Goal: Task Accomplishment & Management: Complete application form

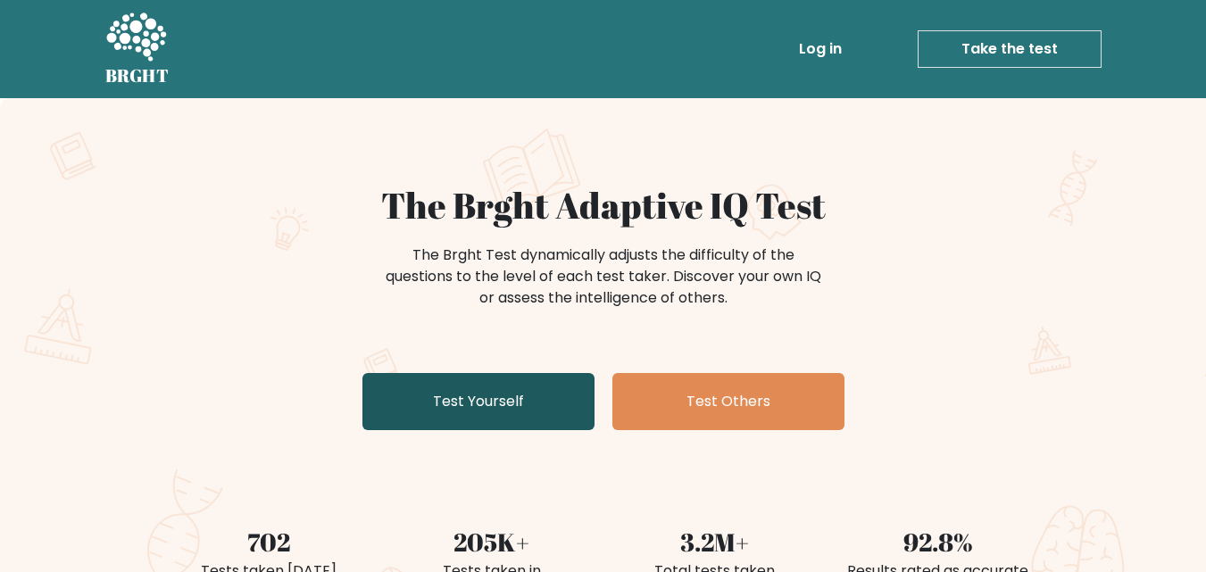
click at [491, 383] on link "Test Yourself" at bounding box center [478, 401] width 232 height 57
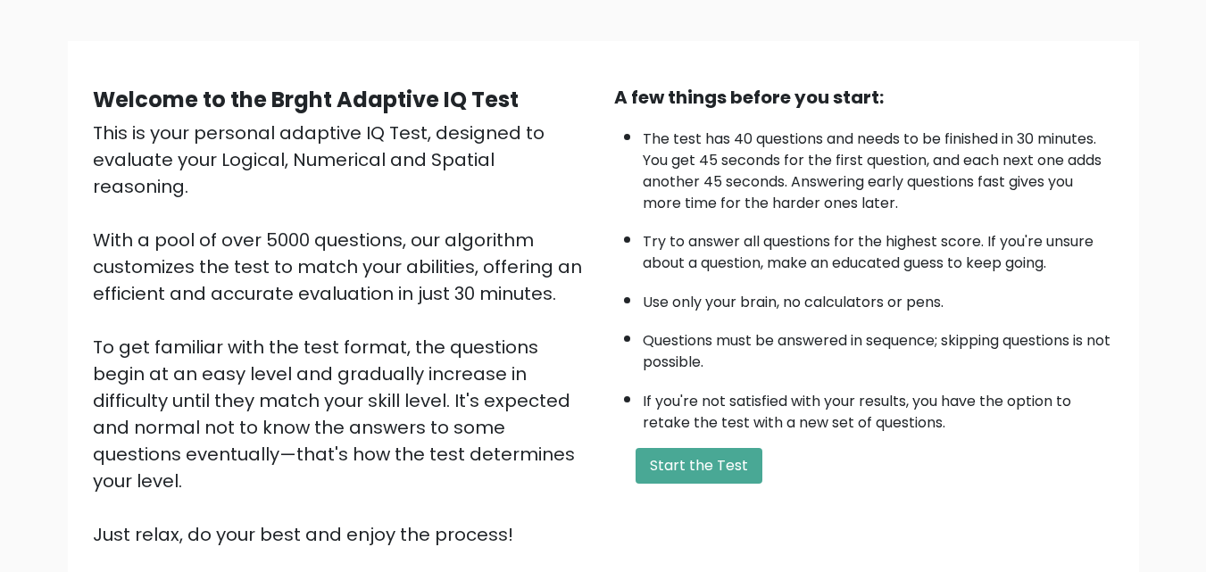
scroll to position [103, 0]
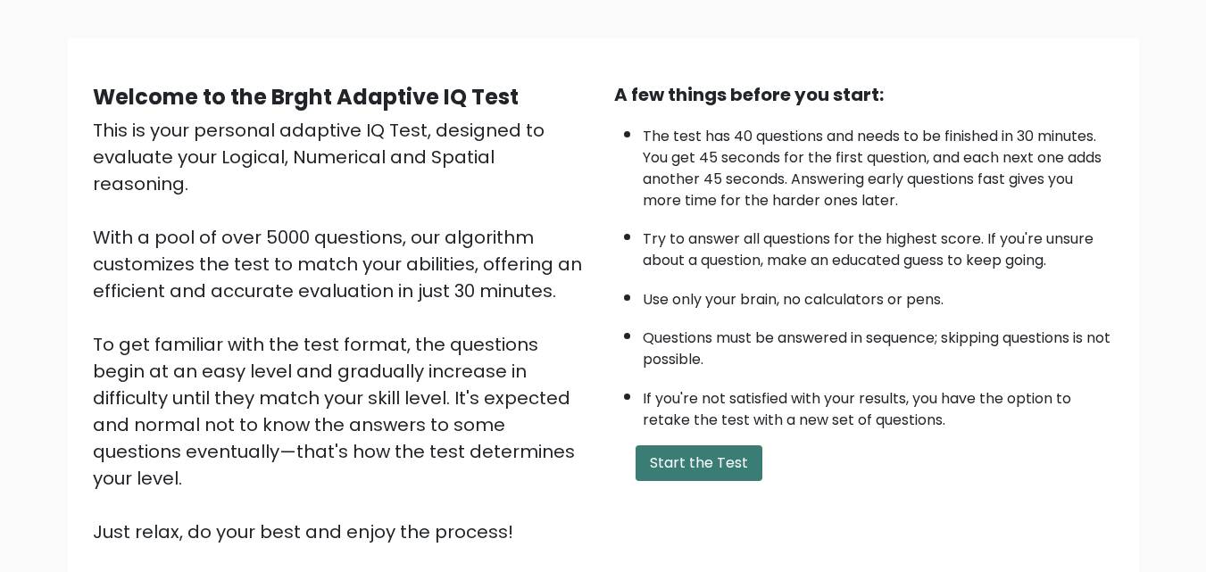
click at [696, 468] on button "Start the Test" at bounding box center [698, 463] width 127 height 36
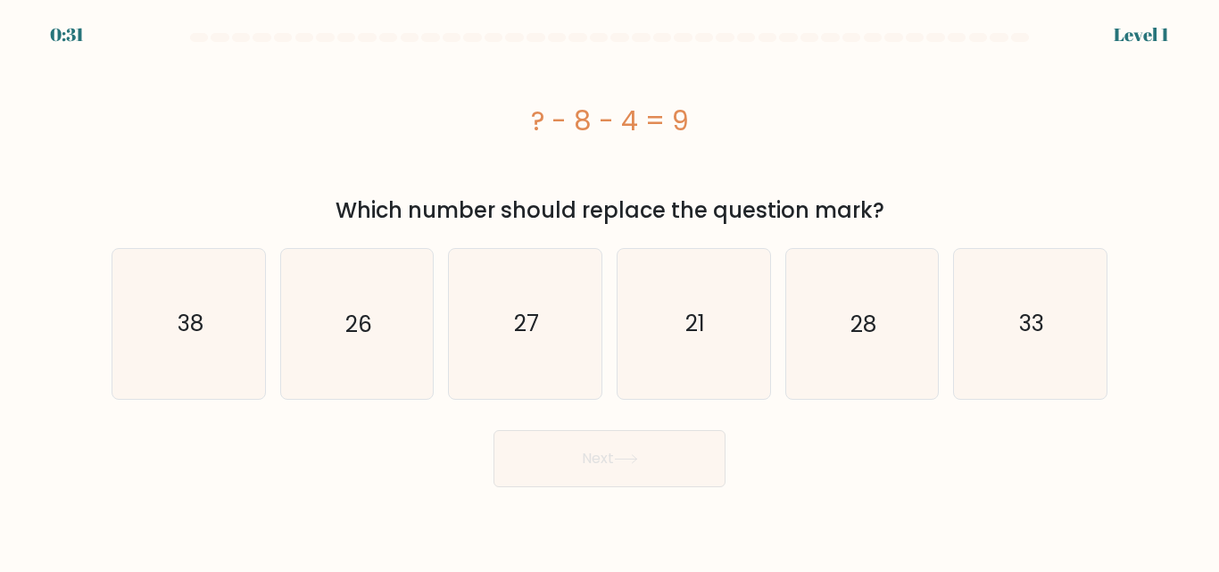
drag, startPoint x: 334, startPoint y: 207, endPoint x: 891, endPoint y: 210, distance: 557.7
click at [891, 210] on div "Which number should replace the question mark?" at bounding box center [609, 211] width 974 height 32
drag, startPoint x: 535, startPoint y: 114, endPoint x: 916, endPoint y: 222, distance: 396.0
click at [916, 222] on div "? - 8 - 4 = 9 Which number should replace the question mark?" at bounding box center [609, 138] width 1017 height 178
copy div "? - 8 - 4 = 9 Which number should replace the question mark?"
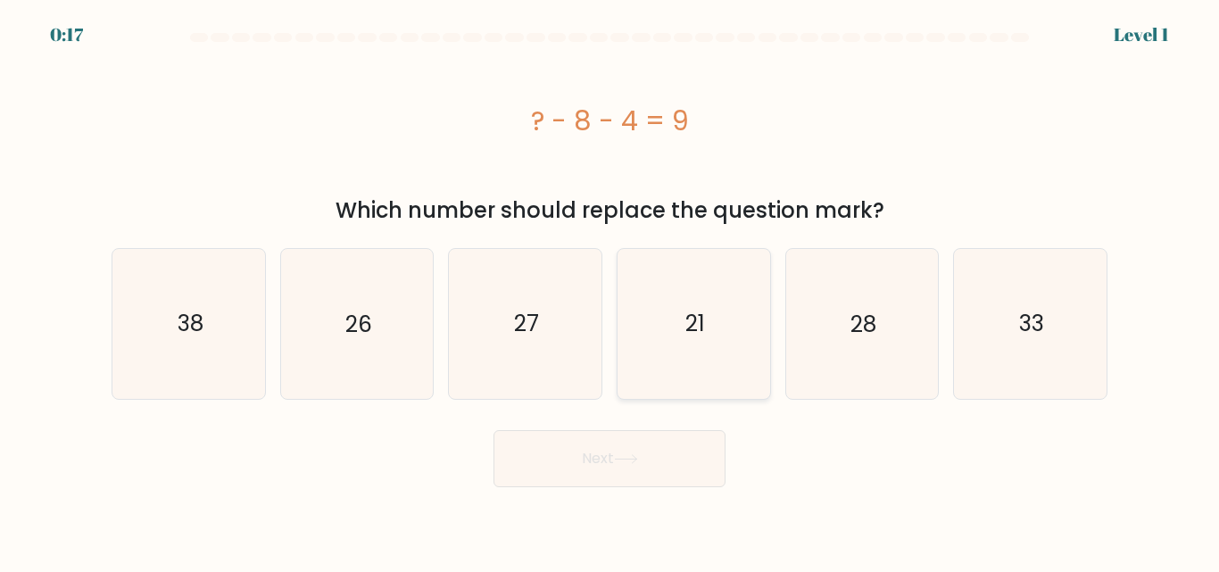
click at [673, 320] on icon "21" at bounding box center [693, 323] width 149 height 149
click at [610, 291] on input "d. 21" at bounding box center [609, 288] width 1 height 4
radio input "true"
click at [615, 463] on button "Next" at bounding box center [609, 458] width 232 height 57
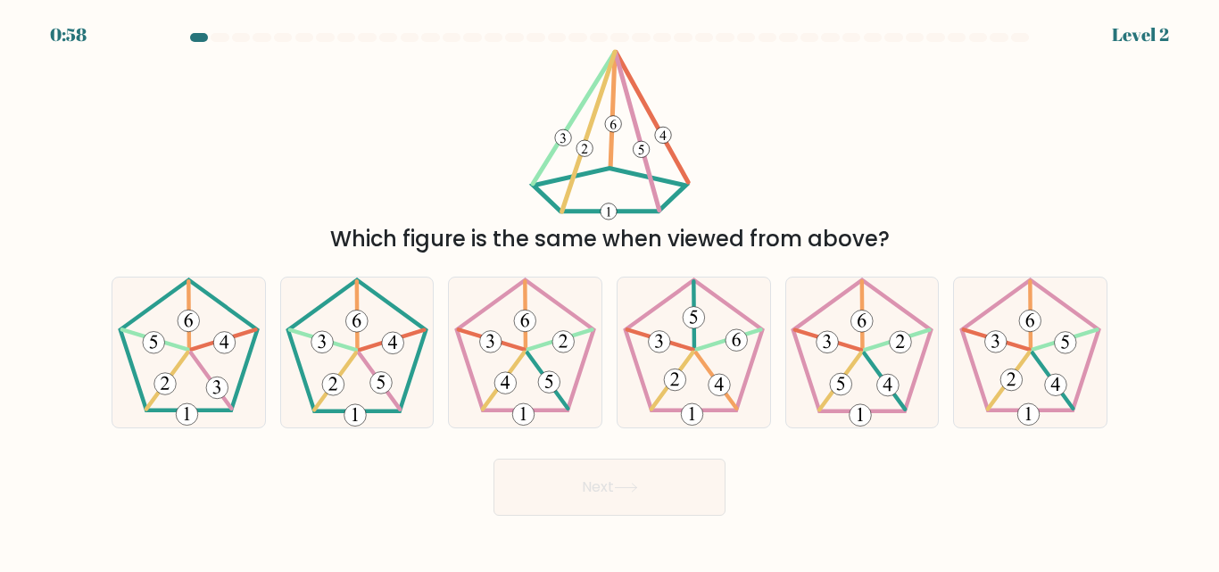
drag, startPoint x: 547, startPoint y: 59, endPoint x: 899, endPoint y: 253, distance: 402.2
click at [899, 253] on div "Which figure is the same when viewed from above?" at bounding box center [609, 152] width 1017 height 206
copy div "Which figure is the same when viewed from above?"
click at [1001, 131] on div "Which figure is the same when viewed from above?" at bounding box center [609, 152] width 1017 height 206
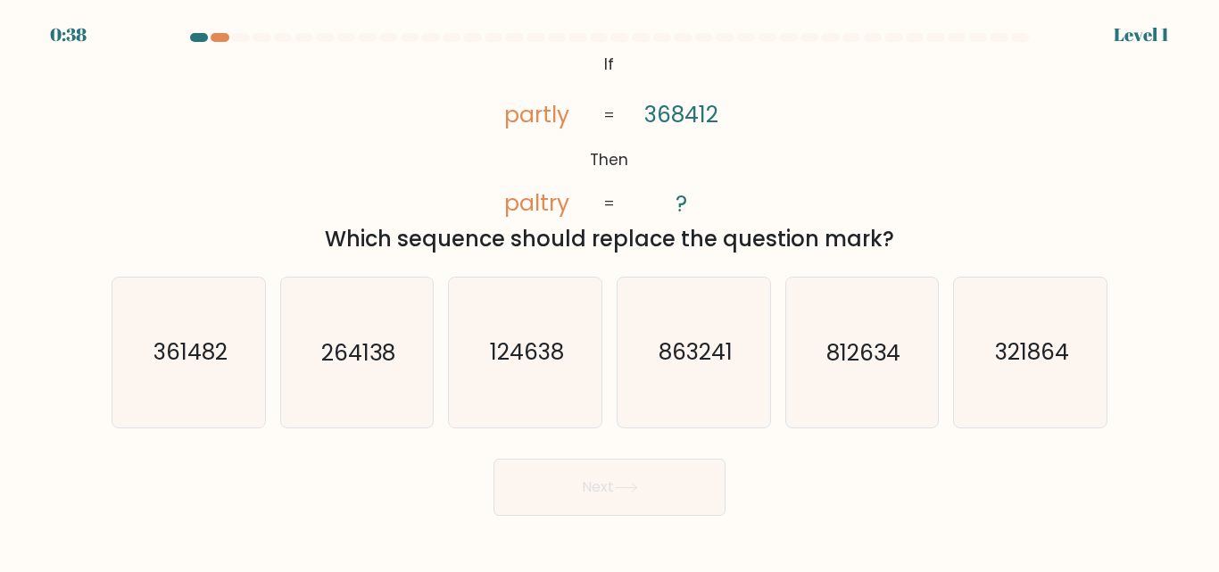
drag, startPoint x: 586, startPoint y: 57, endPoint x: 912, endPoint y: 234, distance: 370.5
click at [912, 234] on div "@import url('https://fonts.googleapis.com/css?family=Abril+Fatface:400,100,100i…" at bounding box center [609, 152] width 1017 height 206
copy div "If Then partly paltry 368412 ? = = Which sequence should replace the question m…"
click at [512, 366] on text "124638" at bounding box center [527, 352] width 74 height 31
click at [609, 291] on input "c. 124638" at bounding box center [609, 288] width 1 height 4
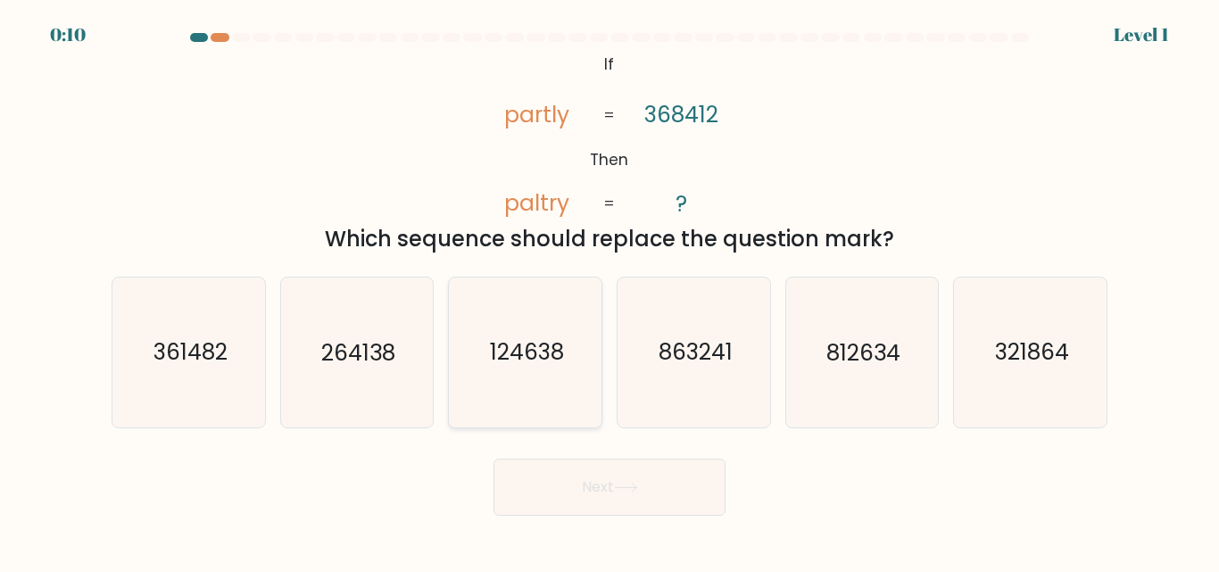
radio input "true"
click at [950, 495] on div "Next" at bounding box center [609, 483] width 1017 height 66
click at [618, 502] on button "Next" at bounding box center [609, 487] width 232 height 57
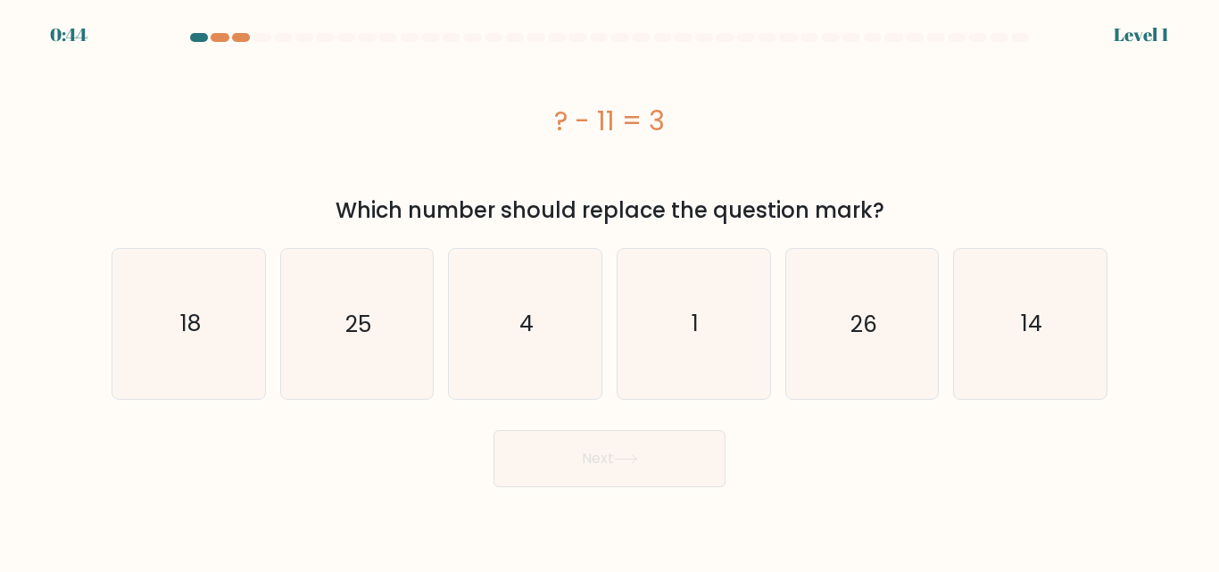
drag, startPoint x: 550, startPoint y: 108, endPoint x: 912, endPoint y: 204, distance: 374.9
click at [912, 204] on div "? - 11 = 3 Which number should replace the question mark?" at bounding box center [609, 138] width 1017 height 178
copy div "? - 11 = 3 Which number should replace the question mark?"
click at [1020, 323] on icon "14" at bounding box center [1030, 323] width 149 height 149
click at [610, 291] on input "f. 14" at bounding box center [609, 288] width 1 height 4
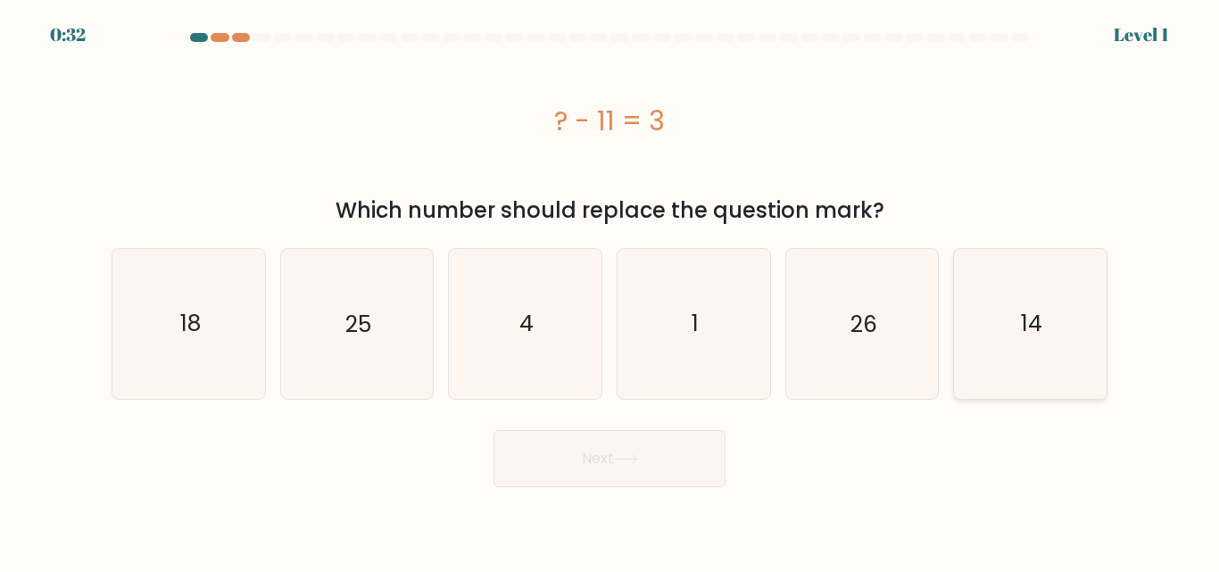
radio input "true"
click at [628, 473] on button "Next" at bounding box center [609, 458] width 232 height 57
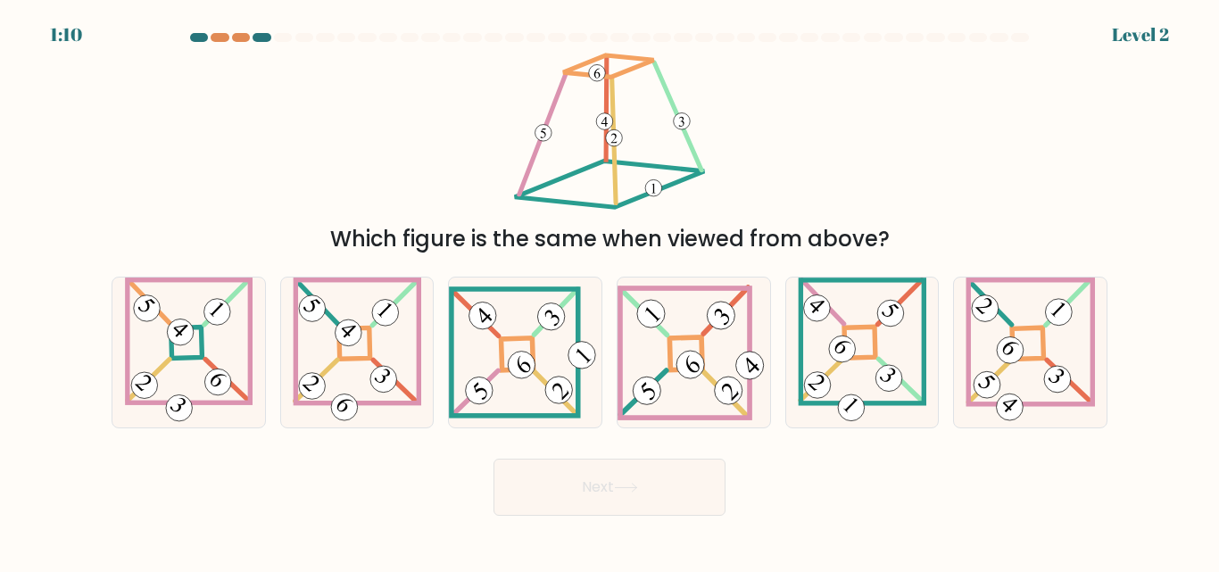
drag, startPoint x: 972, startPoint y: 100, endPoint x: 940, endPoint y: 75, distance: 40.7
click at [972, 100] on div "Which figure is the same when viewed from above?" at bounding box center [609, 152] width 1017 height 206
drag, startPoint x: 335, startPoint y: 235, endPoint x: 888, endPoint y: 233, distance: 553.3
click at [888, 233] on div "Which figure is the same when viewed from above?" at bounding box center [609, 239] width 974 height 32
copy div "Which figure is the same when viewed from above?"
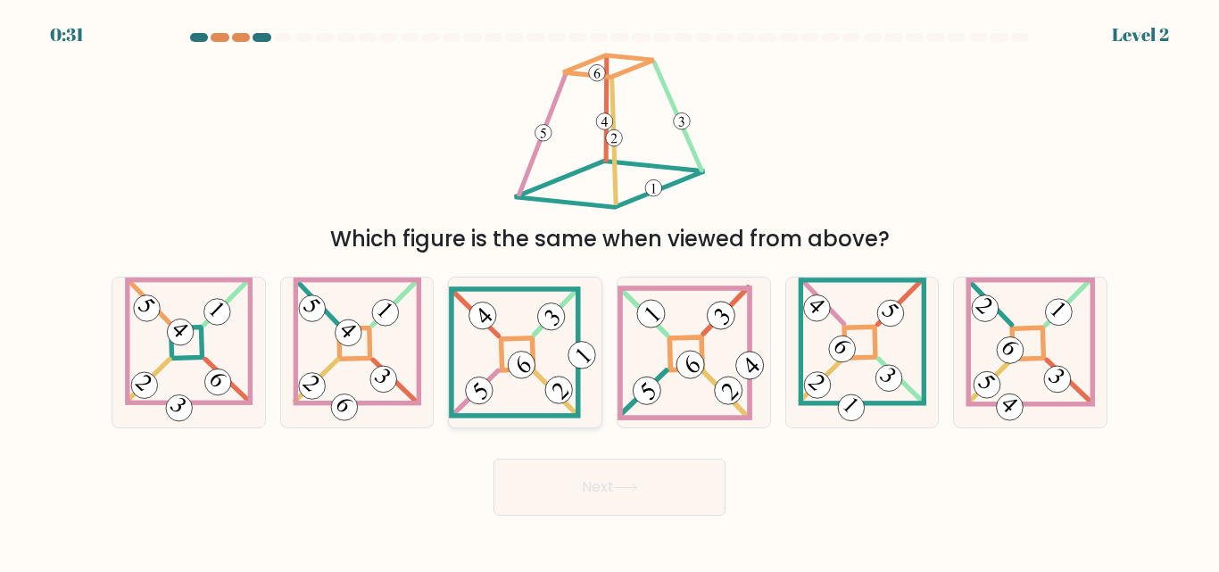
click at [468, 343] on icon at bounding box center [525, 351] width 153 height 131
click at [609, 291] on input "c." at bounding box center [609, 288] width 1 height 4
radio input "true"
click at [593, 467] on button "Next" at bounding box center [609, 487] width 232 height 57
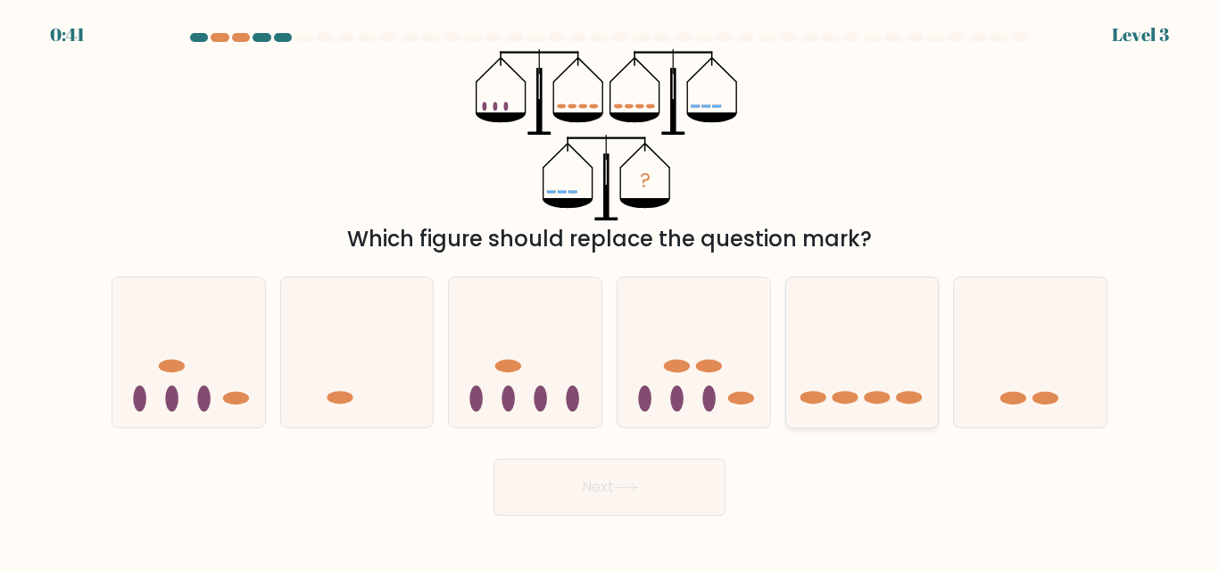
click at [848, 389] on icon at bounding box center [862, 352] width 153 height 126
click at [610, 291] on input "e." at bounding box center [609, 288] width 1 height 4
radio input "true"
click at [609, 490] on button "Next" at bounding box center [609, 487] width 232 height 57
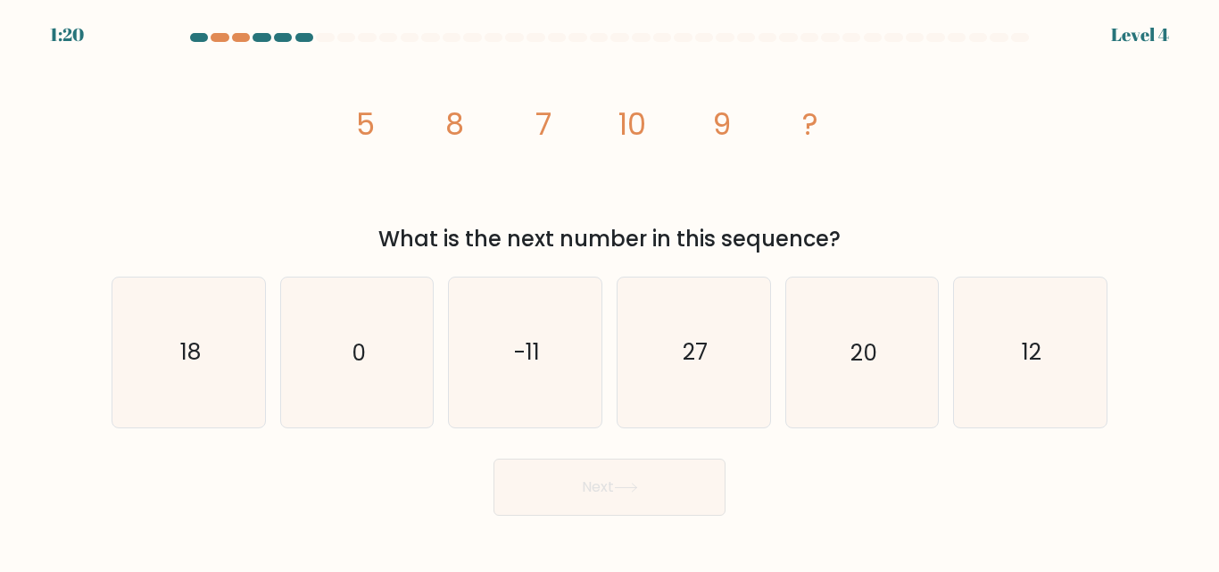
copy div "5 8 7 10 9 ? What is the next number in this sequence?"
drag, startPoint x: 319, startPoint y: 104, endPoint x: 908, endPoint y: 233, distance: 602.8
click at [908, 233] on div "image/svg+xml 5 8 7 10 9 ? What is the next number in this sequence?" at bounding box center [609, 152] width 1017 height 206
click at [1050, 361] on icon "12" at bounding box center [1030, 352] width 149 height 149
click at [610, 291] on input "f. 12" at bounding box center [609, 288] width 1 height 4
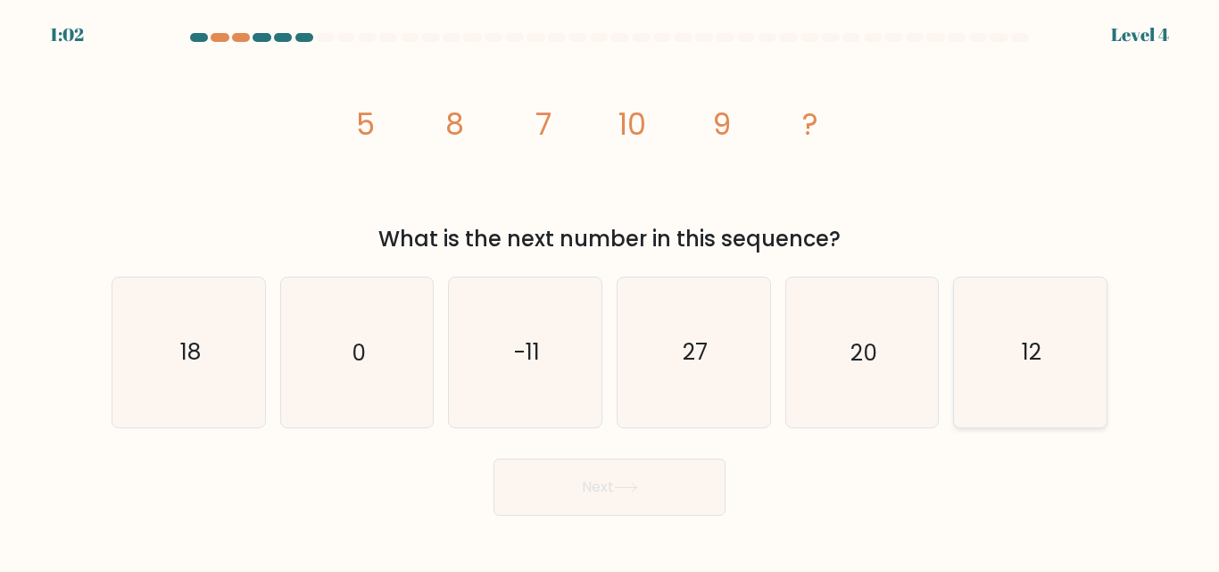
radio input "true"
click at [604, 492] on button "Next" at bounding box center [609, 487] width 232 height 57
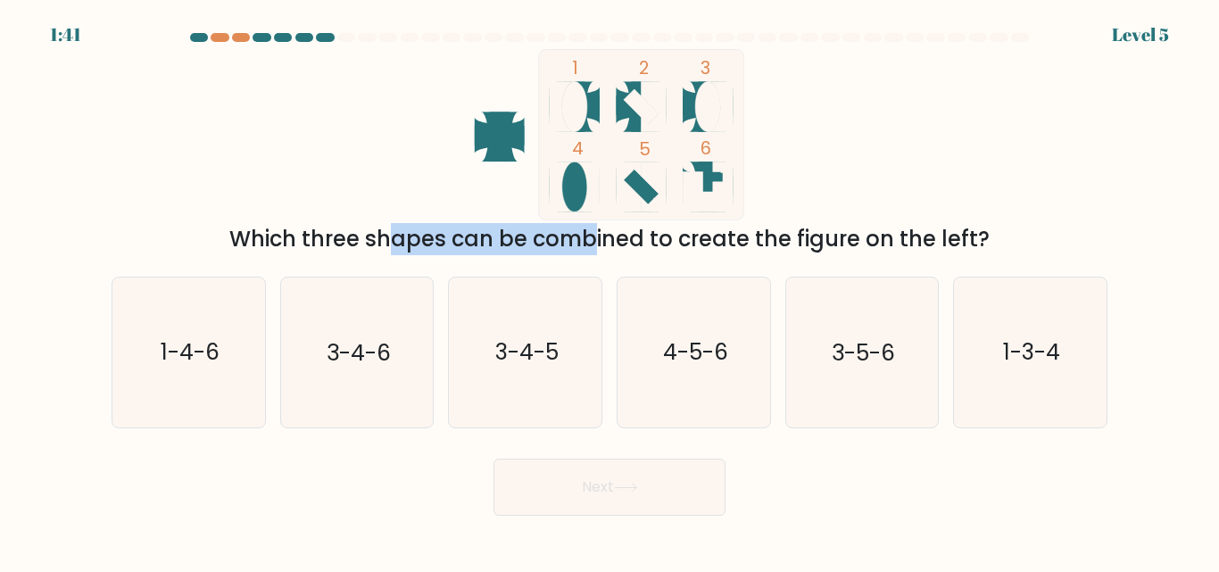
drag, startPoint x: 224, startPoint y: 236, endPoint x: 431, endPoint y: 241, distance: 207.1
click at [431, 241] on div "Which three shapes can be combined to create the figure on the left?" at bounding box center [609, 239] width 974 height 32
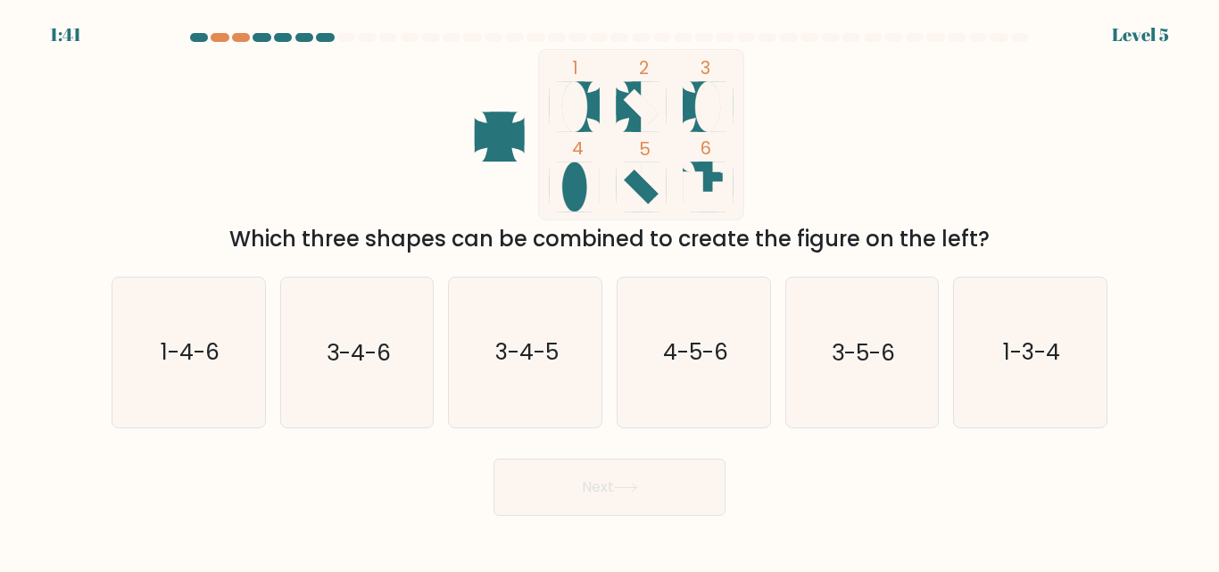
click at [365, 126] on div "1 2 3 4 5 6 Which three shapes can be combined to create the figure on the left?" at bounding box center [609, 152] width 1017 height 206
click at [1049, 368] on text "1-3-4" at bounding box center [1031, 352] width 57 height 31
click at [610, 291] on input "f. 1-3-4" at bounding box center [609, 288] width 1 height 4
radio input "true"
click at [631, 500] on button "Next" at bounding box center [609, 487] width 232 height 57
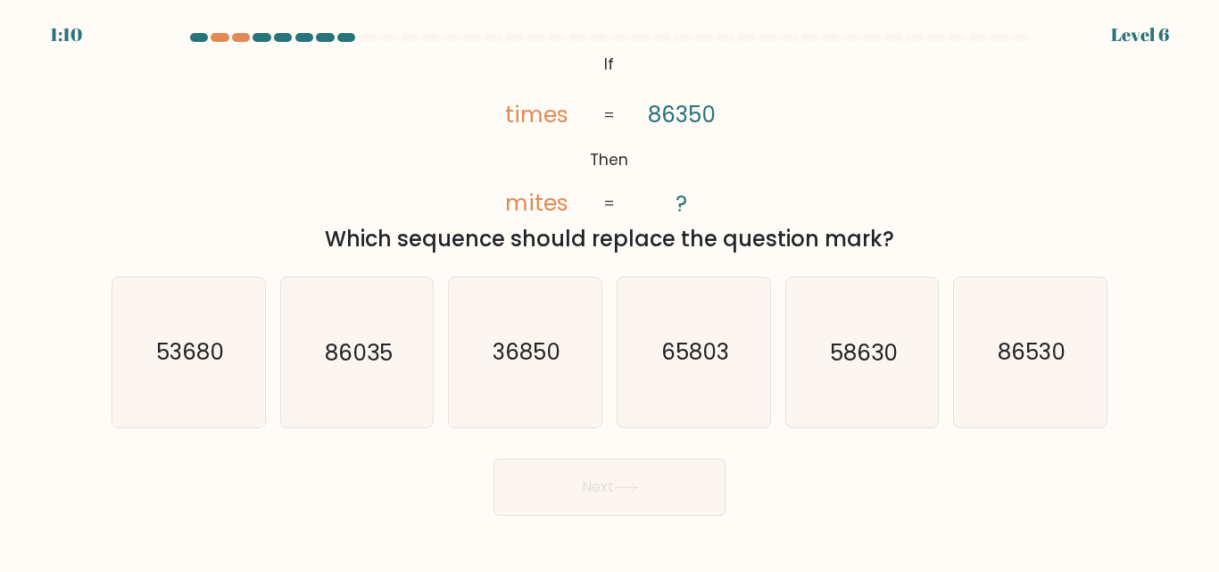
drag, startPoint x: 592, startPoint y: 62, endPoint x: 913, endPoint y: 246, distance: 370.6
click at [913, 246] on div "@import url('https://fonts.googleapis.com/css?family=Abril+Fatface:400,100,100i…" at bounding box center [609, 152] width 1017 height 206
copy div "If Then times mites 86350 ? = = Which sequence should replace the question mark?"
click at [504, 341] on text "36850" at bounding box center [527, 352] width 68 height 31
click at [609, 291] on input "c. 36850" at bounding box center [609, 288] width 1 height 4
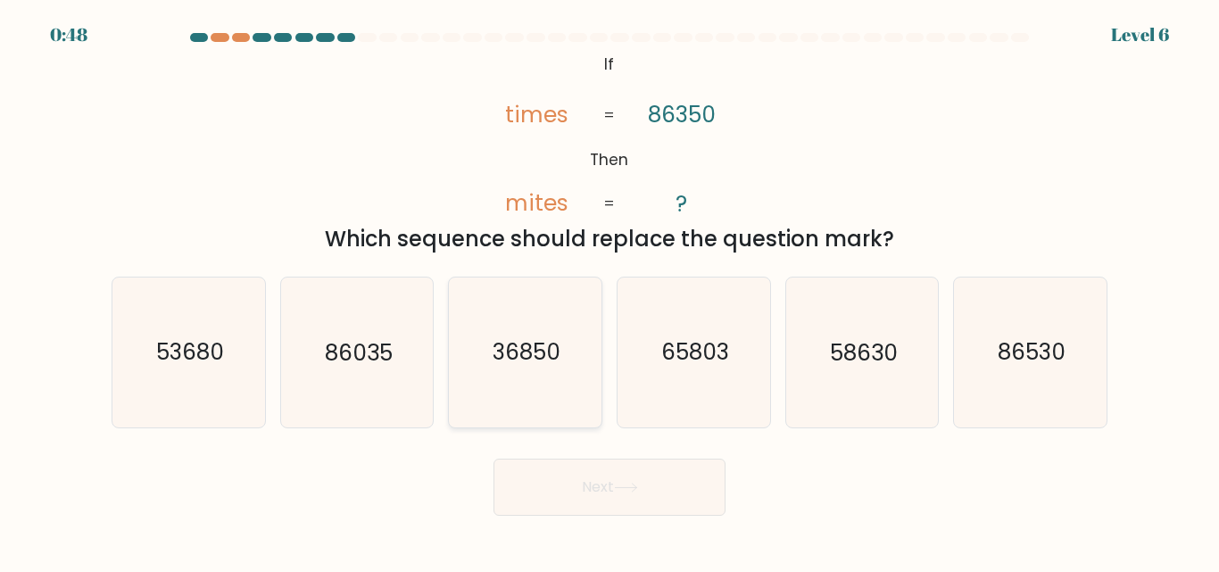
radio input "true"
click at [638, 492] on icon at bounding box center [626, 488] width 24 height 10
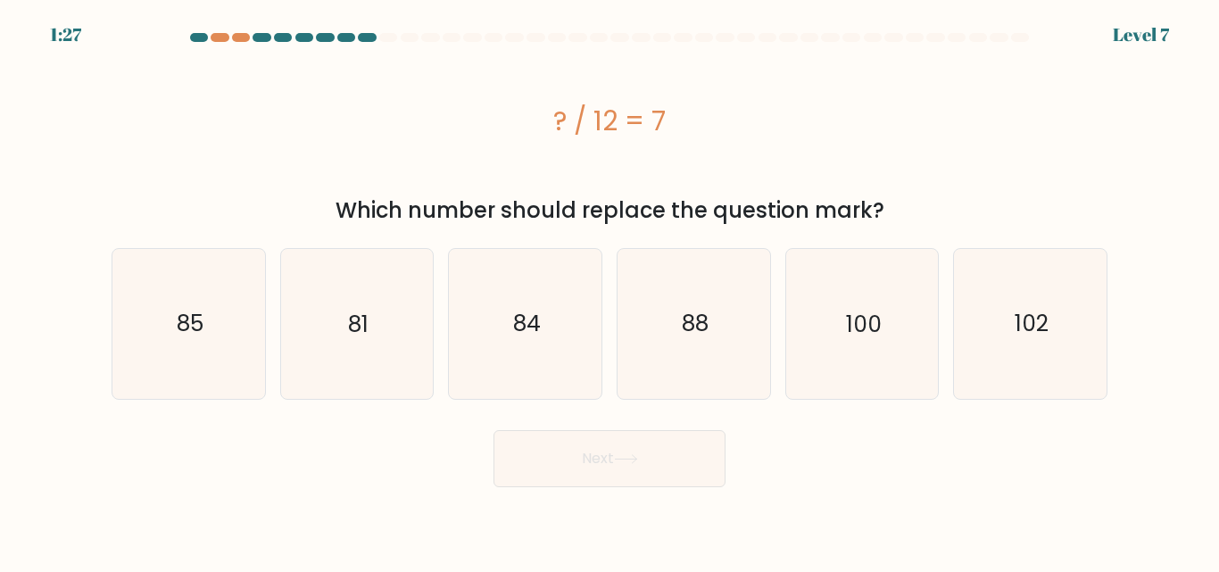
drag, startPoint x: 528, startPoint y: 111, endPoint x: 908, endPoint y: 211, distance: 393.3
click at [908, 211] on div "? / 12 = 7 Which number should replace the question mark?" at bounding box center [609, 138] width 1017 height 178
copy div "? / 12 = 7 Which number should replace the question mark?"
click at [545, 330] on icon "84" at bounding box center [525, 323] width 149 height 149
click at [609, 291] on input "c. 84" at bounding box center [609, 288] width 1 height 4
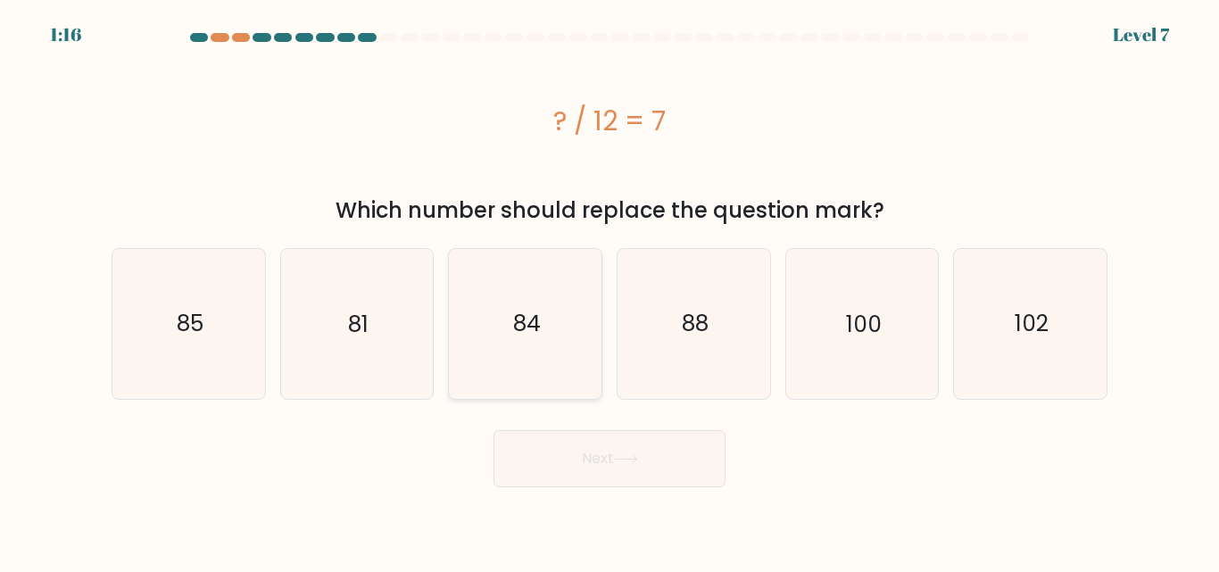
radio input "true"
click at [652, 462] on button "Next" at bounding box center [609, 458] width 232 height 57
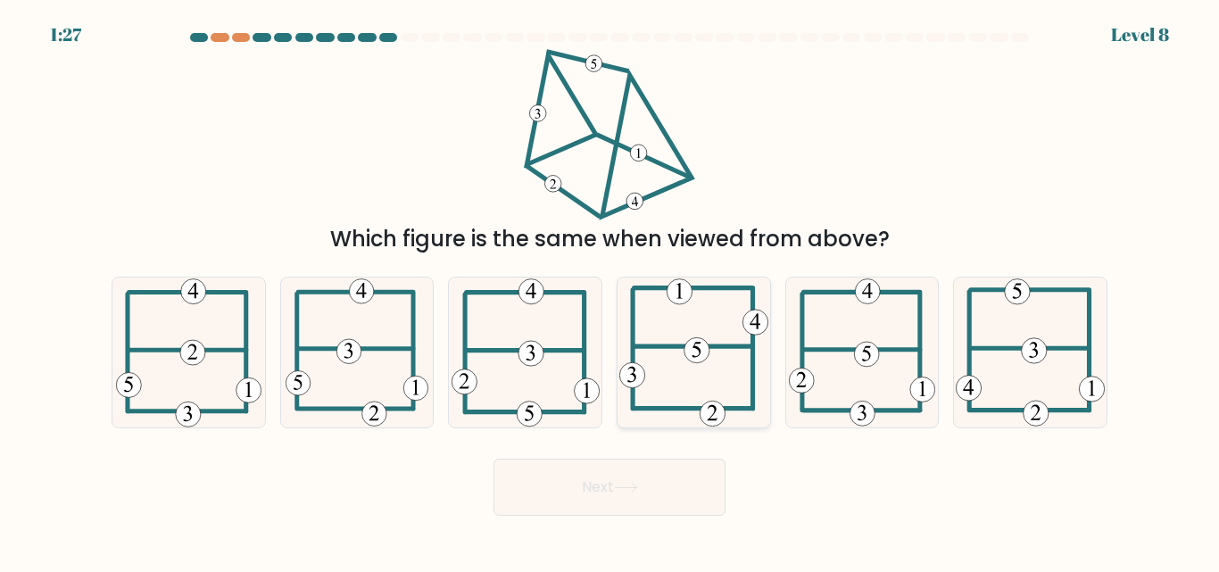
click at [727, 293] on icon at bounding box center [693, 352] width 149 height 149
click at [610, 291] on input "d." at bounding box center [609, 288] width 1 height 4
radio input "true"
click at [618, 492] on button "Next" at bounding box center [609, 487] width 232 height 57
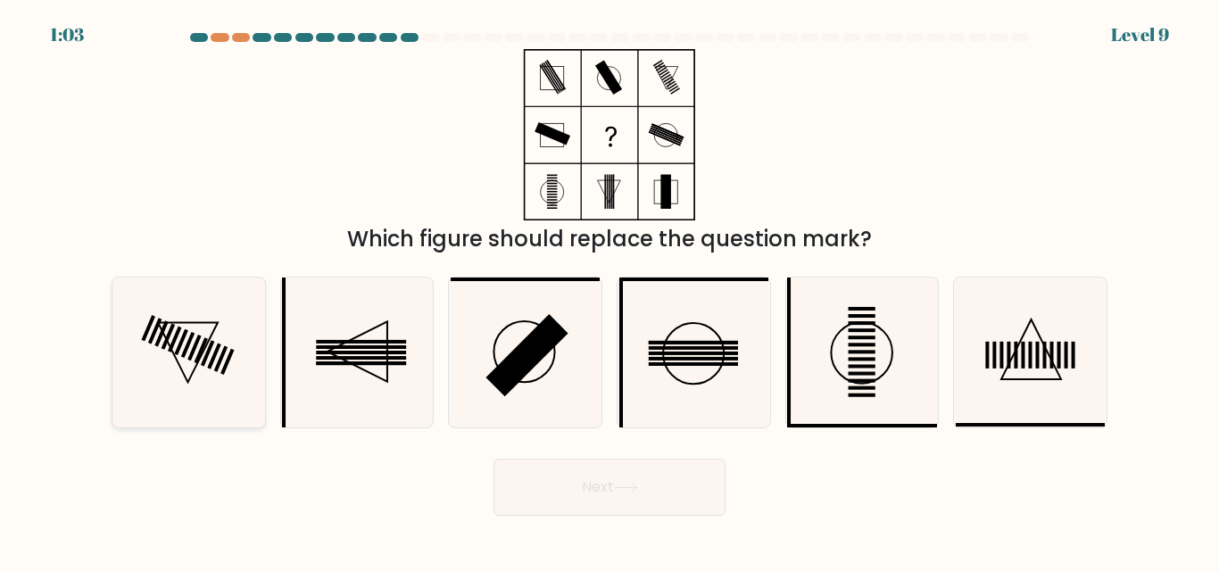
click at [214, 336] on icon at bounding box center [188, 352] width 149 height 149
click at [609, 291] on input "a." at bounding box center [609, 288] width 1 height 4
radio input "true"
click at [633, 471] on button "Next" at bounding box center [609, 487] width 232 height 57
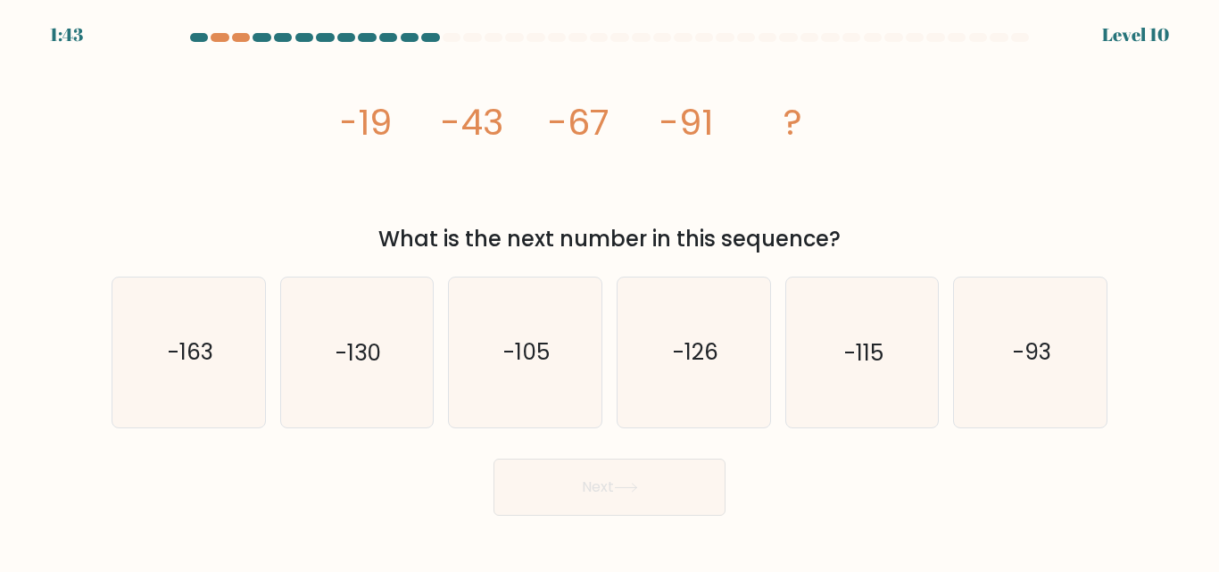
drag, startPoint x: 362, startPoint y: 66, endPoint x: 874, endPoint y: 237, distance: 539.3
click at [874, 237] on div "image/svg+xml -19 -43 -67 -91 ? What is the next number in this sequence?" at bounding box center [609, 152] width 1017 height 206
copy div "-43 -67 -91 ? What is the next number in this sequence?"
click at [846, 382] on icon "-115" at bounding box center [861, 352] width 149 height 149
click at [610, 291] on input "e. -115" at bounding box center [609, 288] width 1 height 4
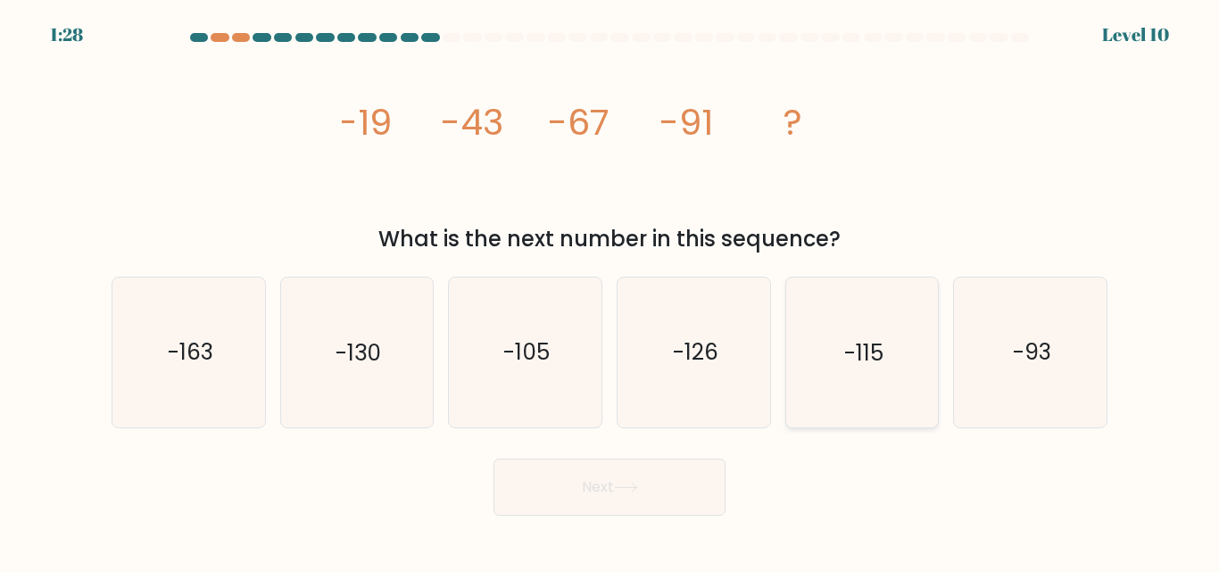
radio input "true"
click at [588, 495] on button "Next" at bounding box center [609, 487] width 232 height 57
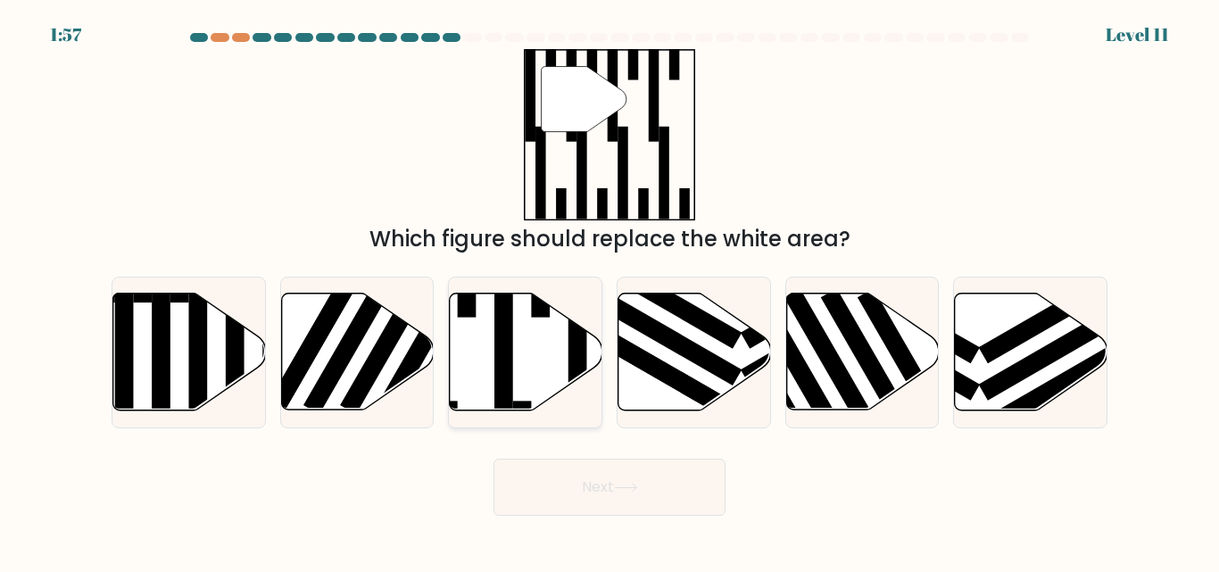
click at [511, 354] on rect at bounding box center [503, 345] width 19 height 166
click at [609, 291] on input "c." at bounding box center [609, 288] width 1 height 4
radio input "true"
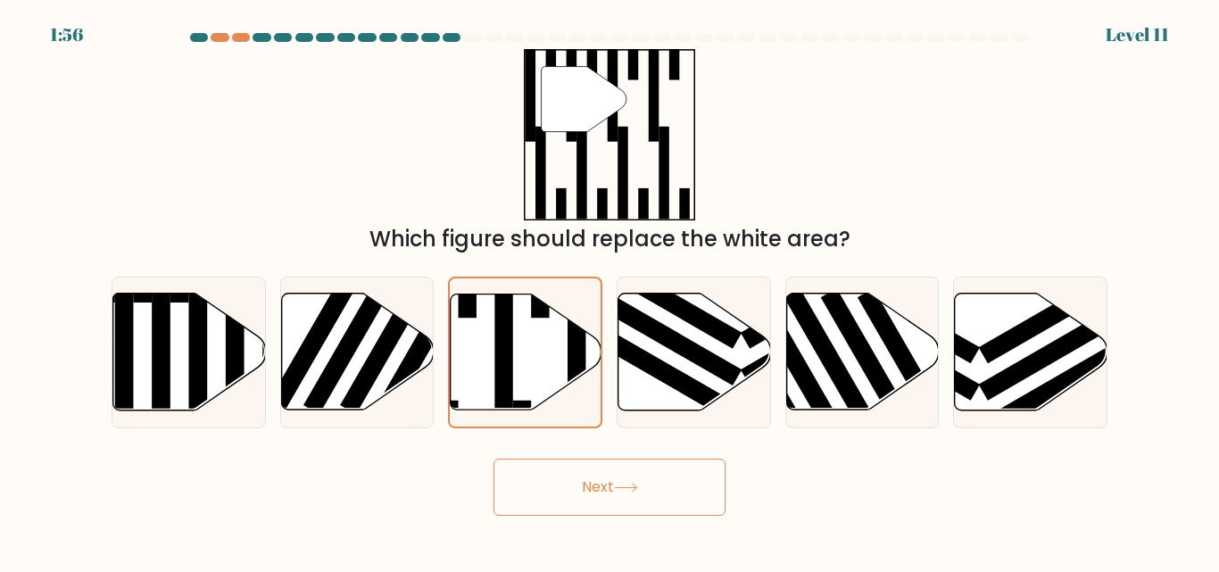
click at [666, 489] on button "Next" at bounding box center [609, 487] width 232 height 57
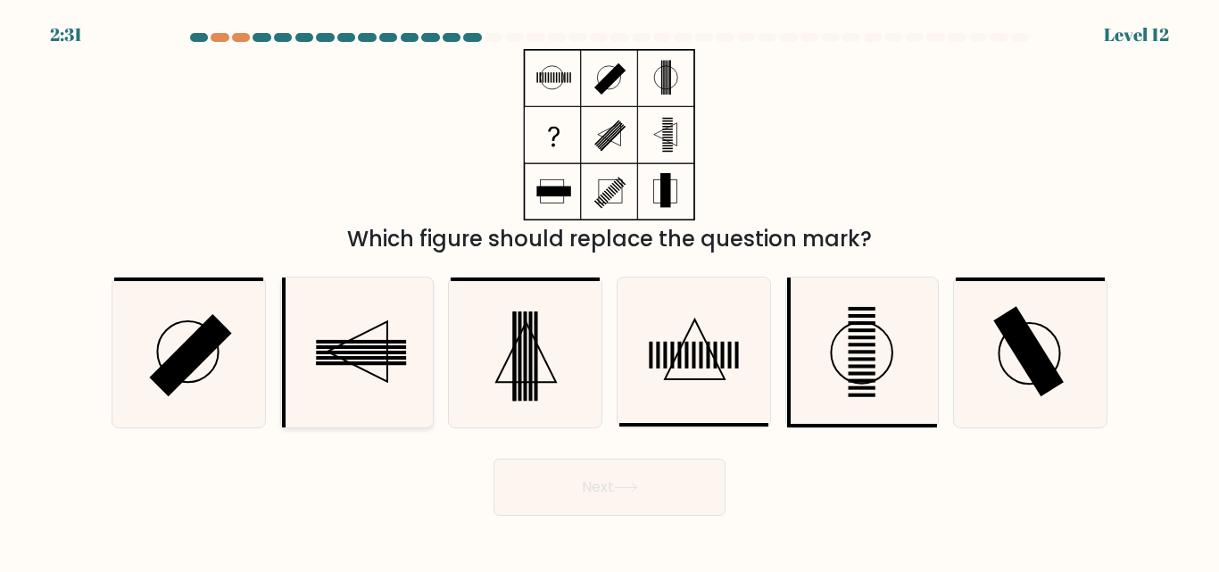
click at [375, 336] on icon at bounding box center [356, 352] width 149 height 149
click at [609, 291] on input "b." at bounding box center [609, 288] width 1 height 4
radio input "true"
click at [608, 485] on button "Next" at bounding box center [609, 487] width 232 height 57
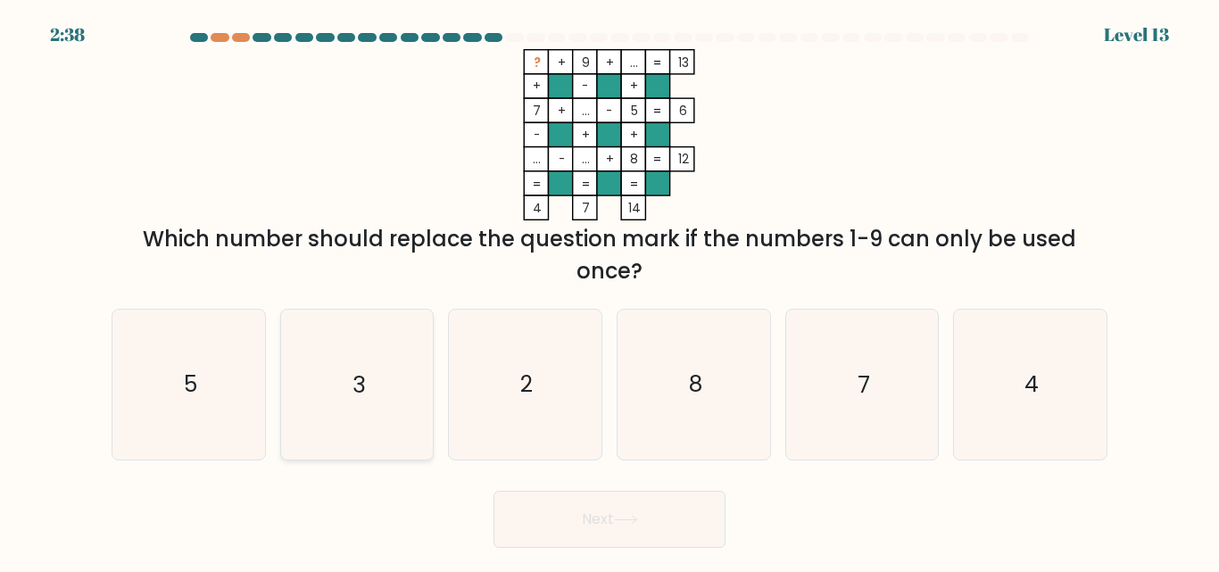
click at [357, 388] on text "3" at bounding box center [358, 384] width 12 height 31
click at [609, 291] on input "b. 3" at bounding box center [609, 288] width 1 height 4
radio input "true"
click at [582, 512] on button "Next" at bounding box center [609, 519] width 232 height 57
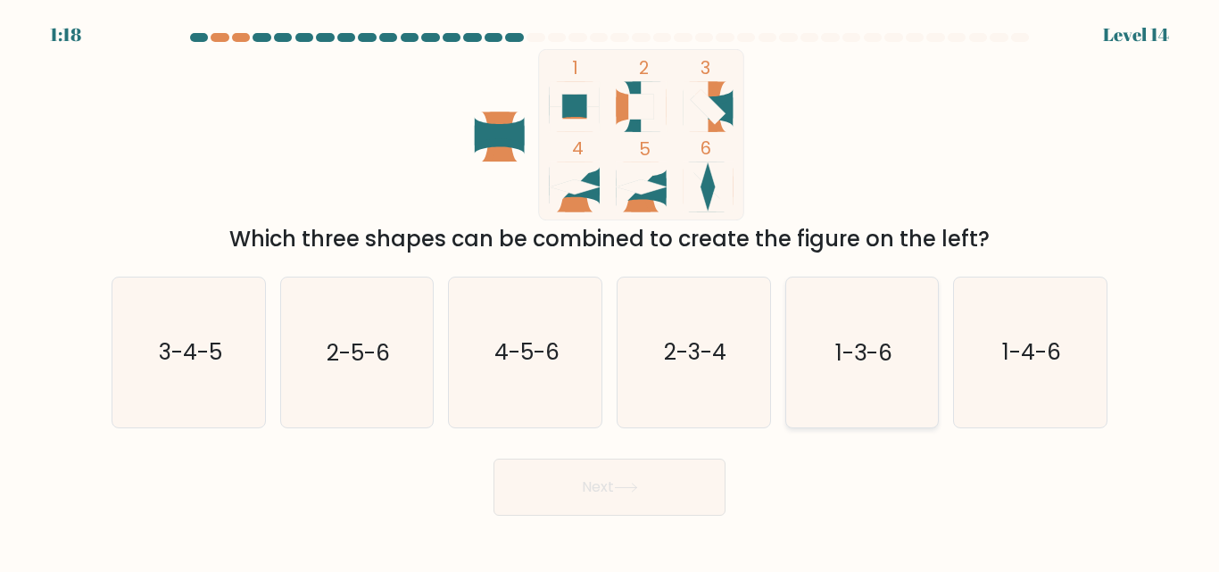
click at [858, 359] on text "1-3-6" at bounding box center [863, 352] width 57 height 31
click at [610, 291] on input "e. 1-3-6" at bounding box center [609, 288] width 1 height 4
radio input "true"
click at [599, 477] on button "Next" at bounding box center [609, 487] width 232 height 57
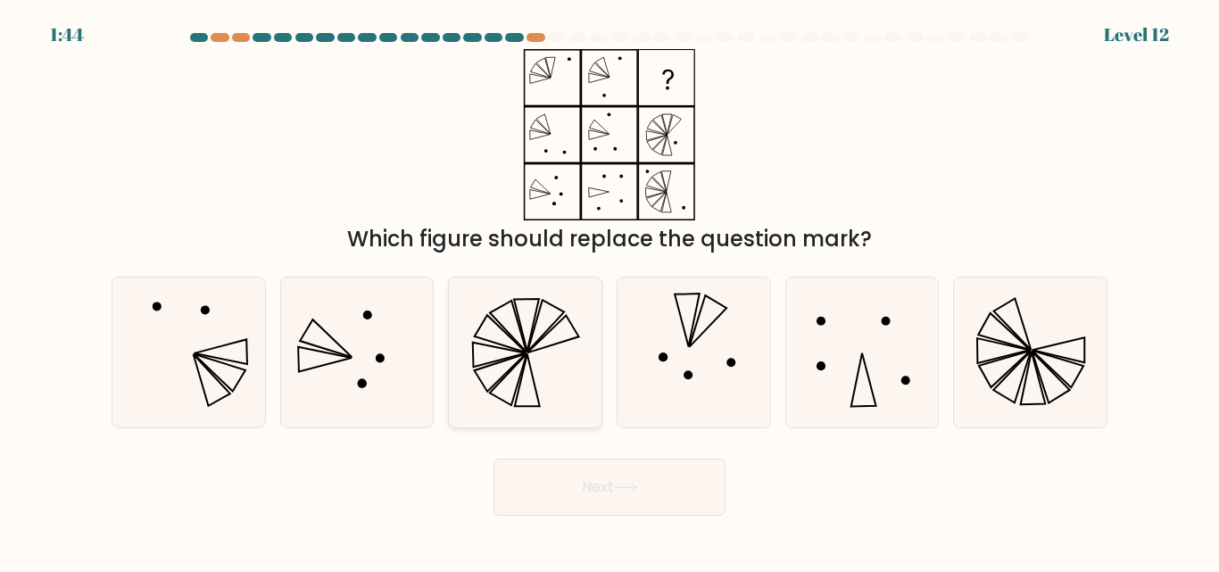
click at [537, 351] on icon at bounding box center [553, 334] width 52 height 37
click at [609, 291] on input "c." at bounding box center [609, 288] width 1 height 4
radio input "true"
click at [662, 471] on button "Next" at bounding box center [609, 487] width 232 height 57
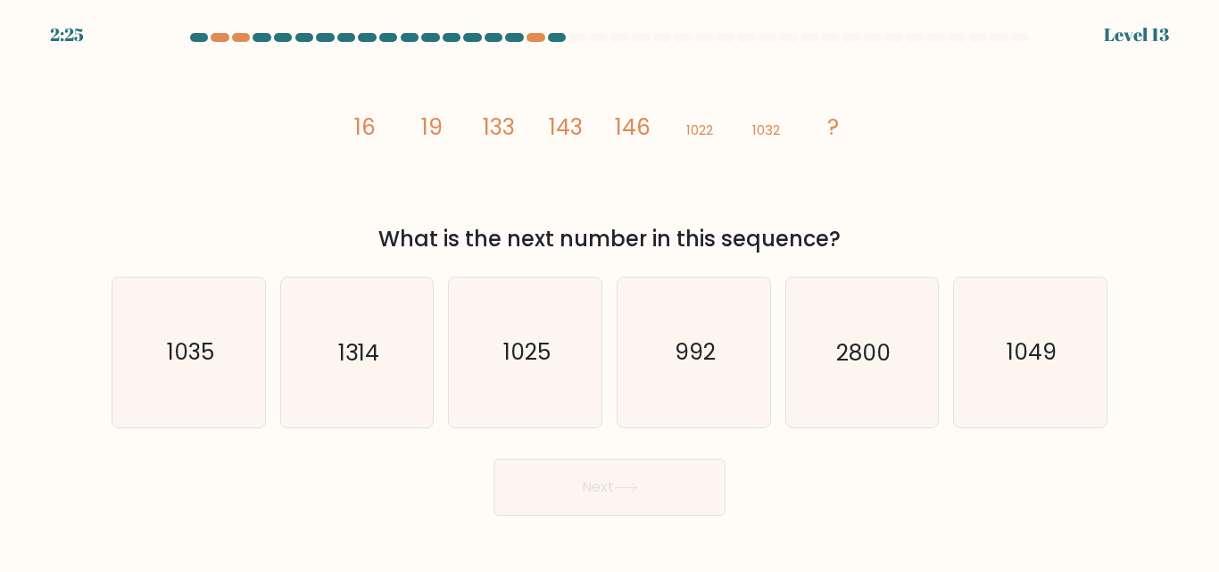
drag, startPoint x: 348, startPoint y: 116, endPoint x: 870, endPoint y: 236, distance: 535.5
click at [870, 236] on div "image/svg+xml 16 19 133 143 146 1022 1032 ? What is the next number in this seq…" at bounding box center [609, 152] width 1017 height 206
copy div "16 19 133 143 146 1022 1032 ? What is the next number in this sequence?"
click at [189, 301] on icon "1035" at bounding box center [188, 352] width 149 height 149
click at [609, 291] on input "a. 1035" at bounding box center [609, 288] width 1 height 4
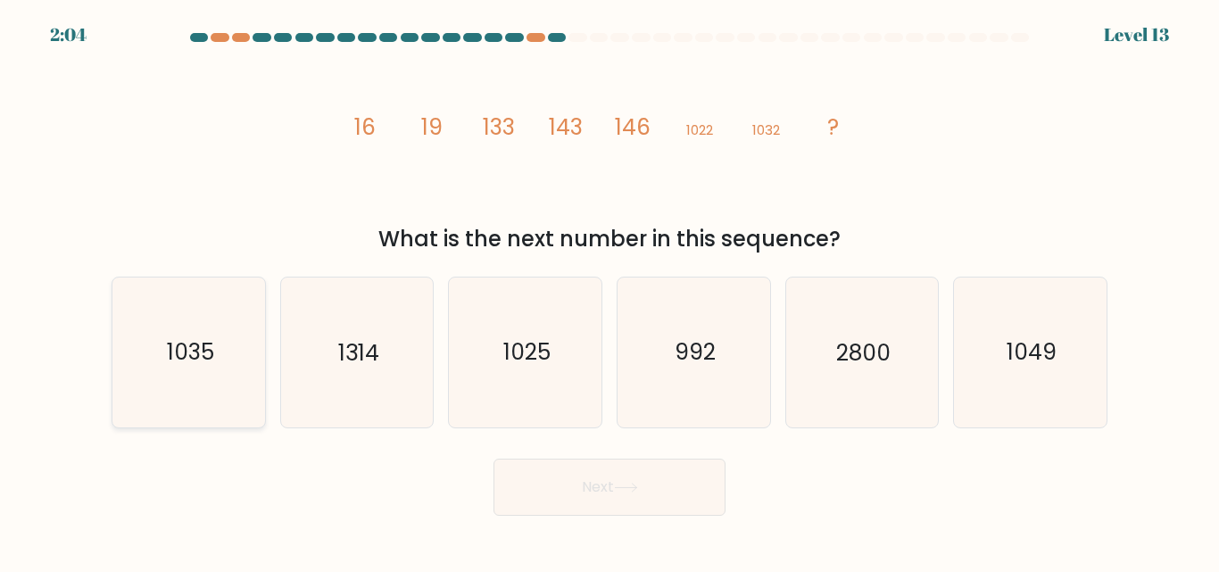
radio input "true"
click at [654, 491] on button "Next" at bounding box center [609, 487] width 232 height 57
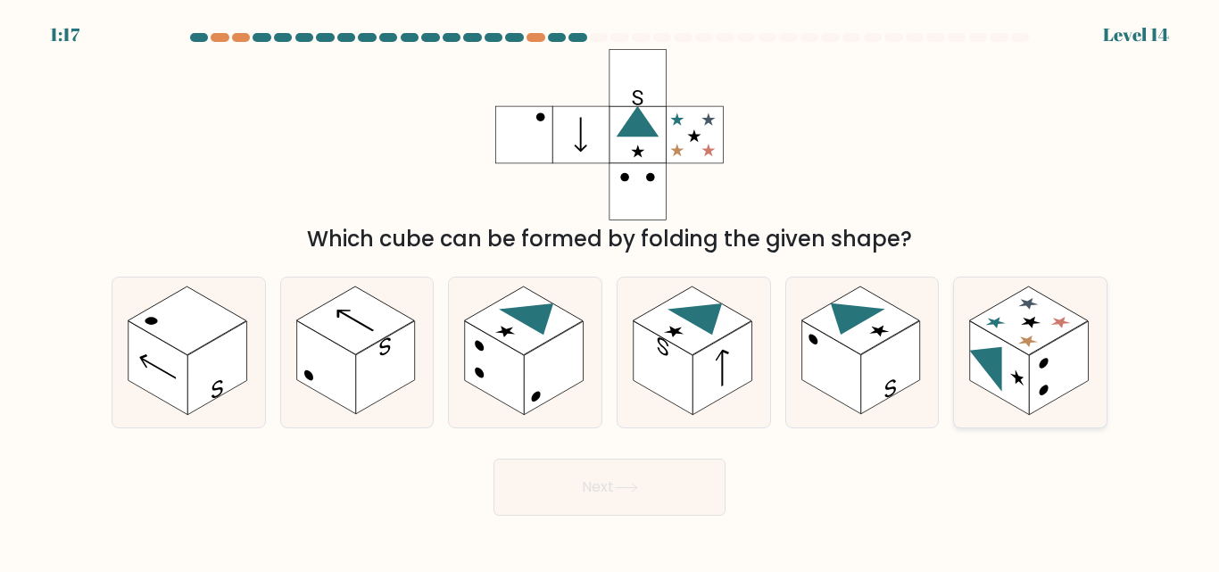
click at [1000, 341] on rect at bounding box center [999, 368] width 59 height 94
click at [610, 291] on input "f." at bounding box center [609, 288] width 1 height 4
radio input "true"
click at [629, 472] on button "Next" at bounding box center [609, 487] width 232 height 57
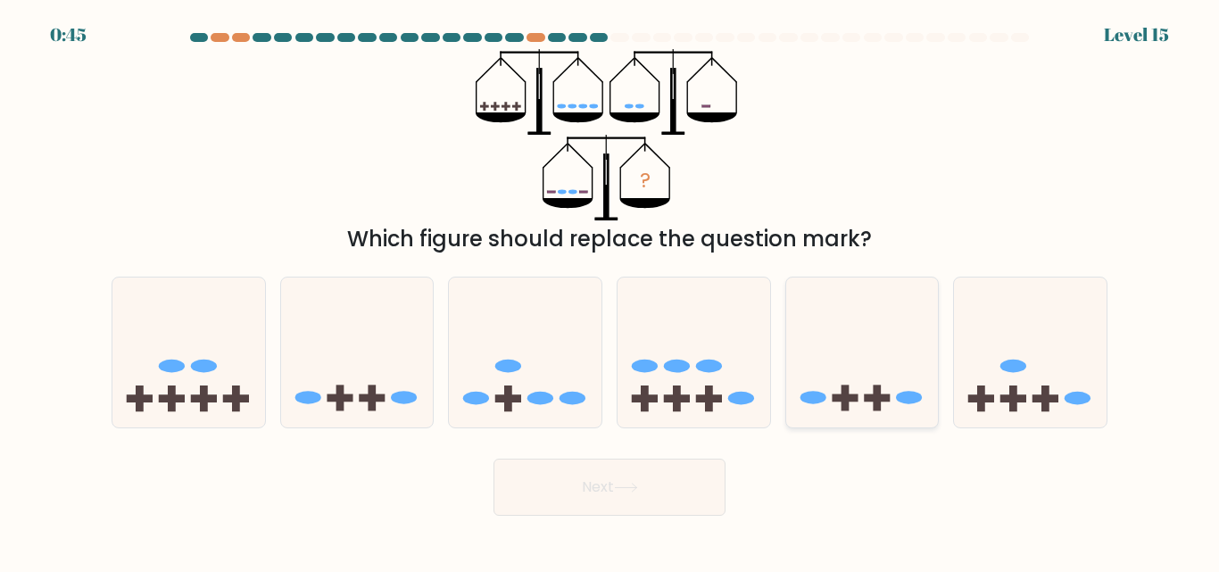
click at [847, 385] on icon at bounding box center [862, 352] width 153 height 126
click at [610, 291] on input "e." at bounding box center [609, 288] width 1 height 4
radio input "true"
click at [638, 490] on icon at bounding box center [626, 488] width 24 height 10
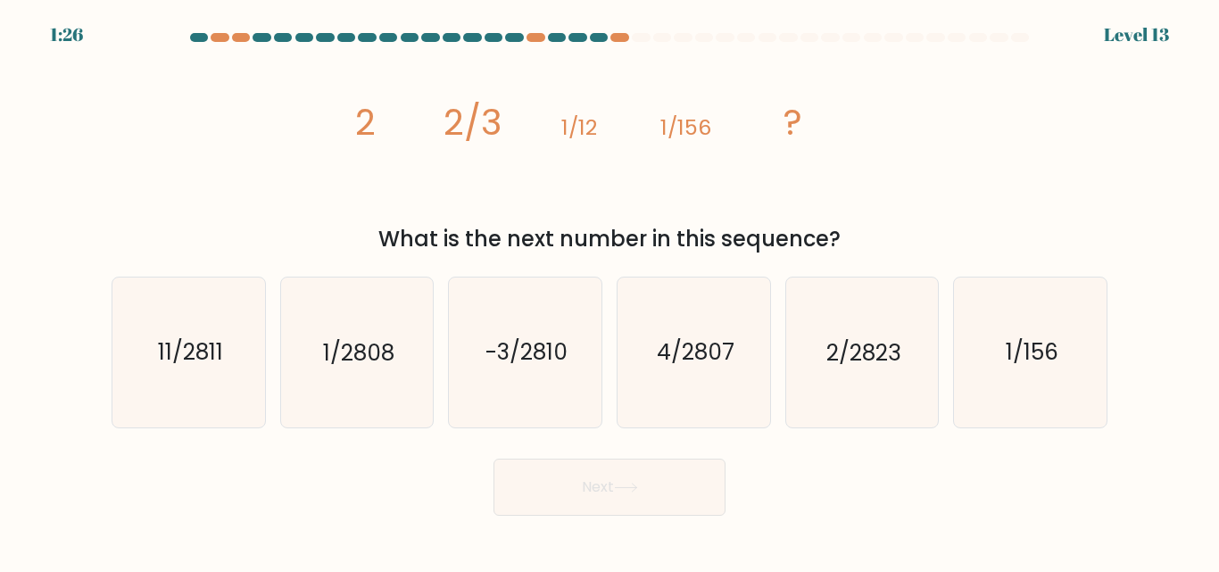
drag, startPoint x: 348, startPoint y: 116, endPoint x: 846, endPoint y: 245, distance: 514.2
click at [846, 245] on div "image/svg+xml 2 2/3 1/12 1/156 ? What is the next number in this sequence?" at bounding box center [609, 152] width 1017 height 206
copy div "2 2/3 1/12 1/156 ? What is the next number in this sequence?"
click at [387, 371] on icon "1/2808" at bounding box center [356, 352] width 149 height 149
click at [609, 291] on input "b. 1/2808" at bounding box center [609, 288] width 1 height 4
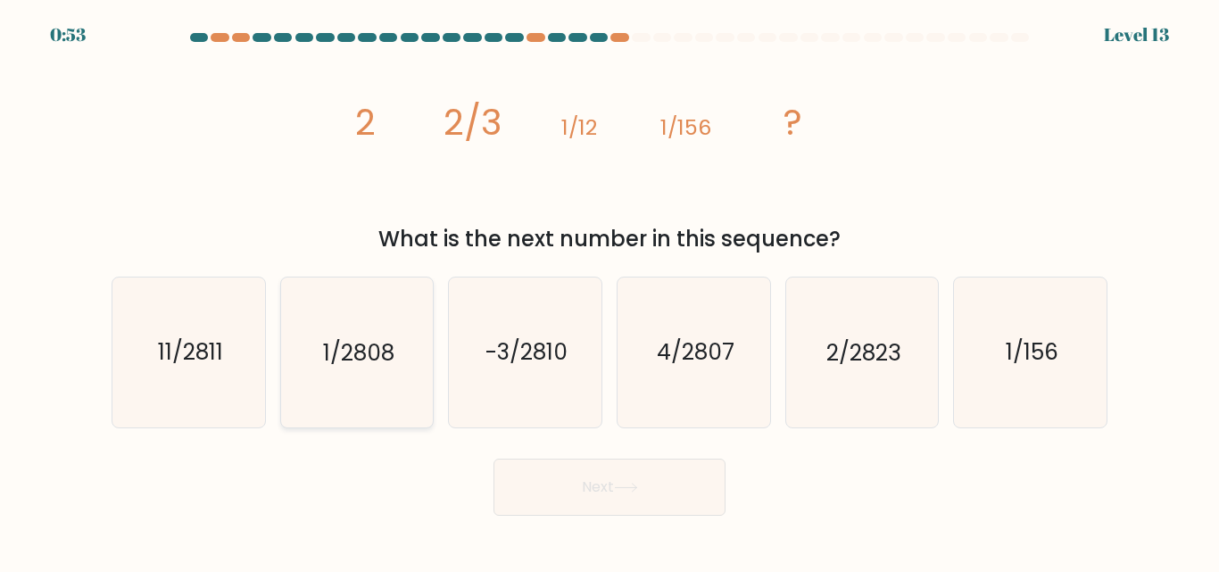
radio input "true"
click at [654, 493] on button "Next" at bounding box center [609, 487] width 232 height 57
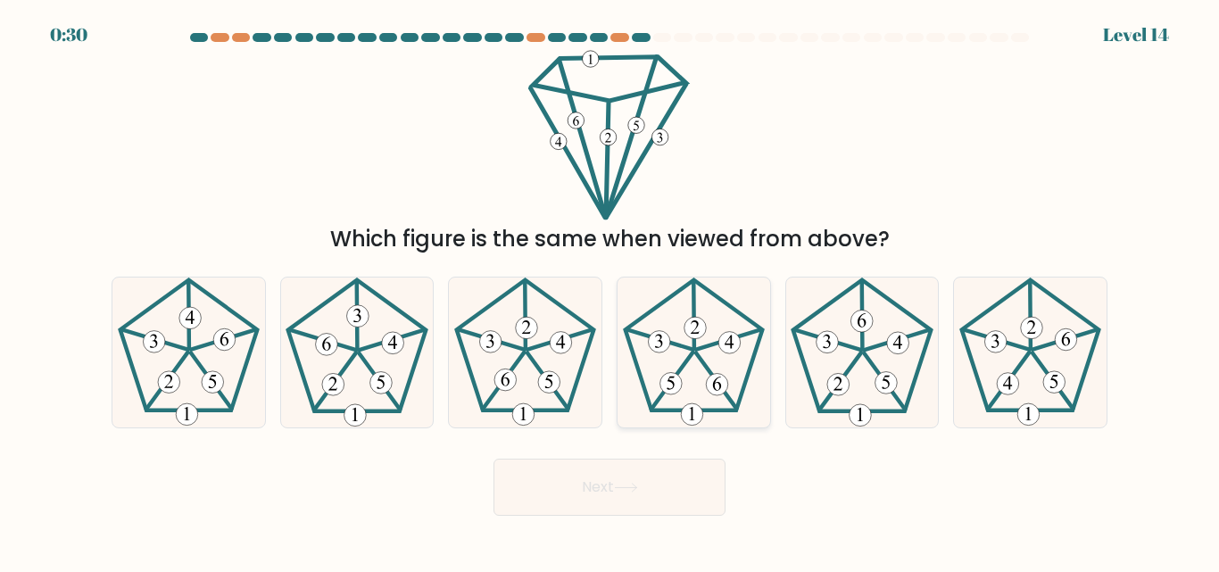
click at [680, 358] on icon at bounding box center [693, 352] width 149 height 149
click at [610, 291] on input "d." at bounding box center [609, 288] width 1 height 4
radio input "true"
click at [565, 481] on button "Next" at bounding box center [609, 487] width 232 height 57
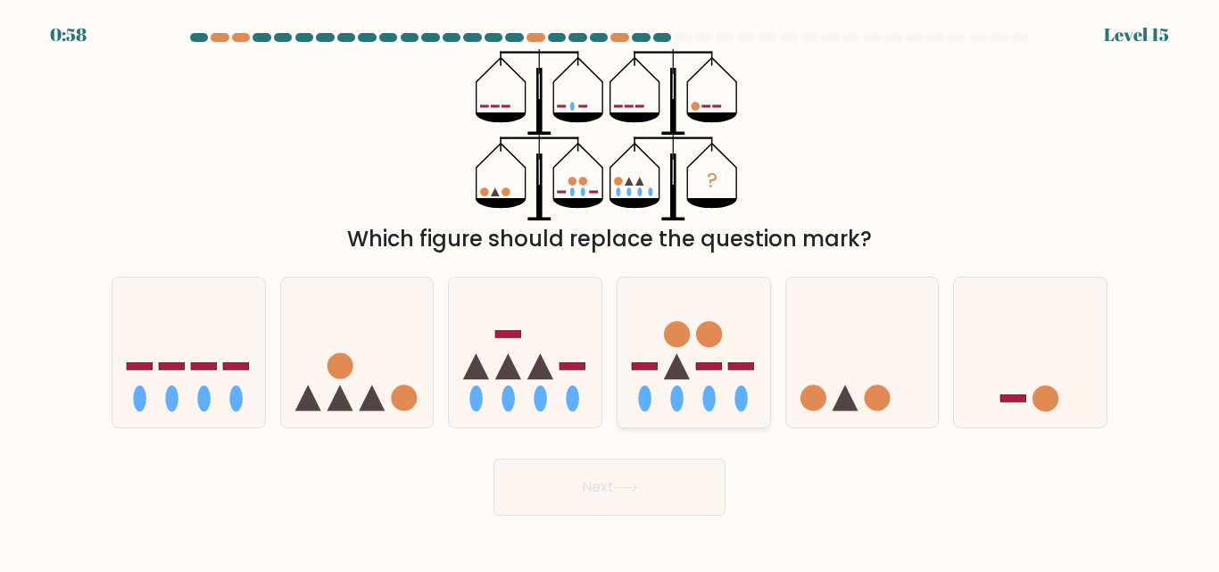
click at [700, 319] on icon at bounding box center [694, 352] width 153 height 126
click at [610, 291] on input "d." at bounding box center [609, 288] width 1 height 4
radio input "true"
click at [618, 484] on icon at bounding box center [626, 488] width 24 height 10
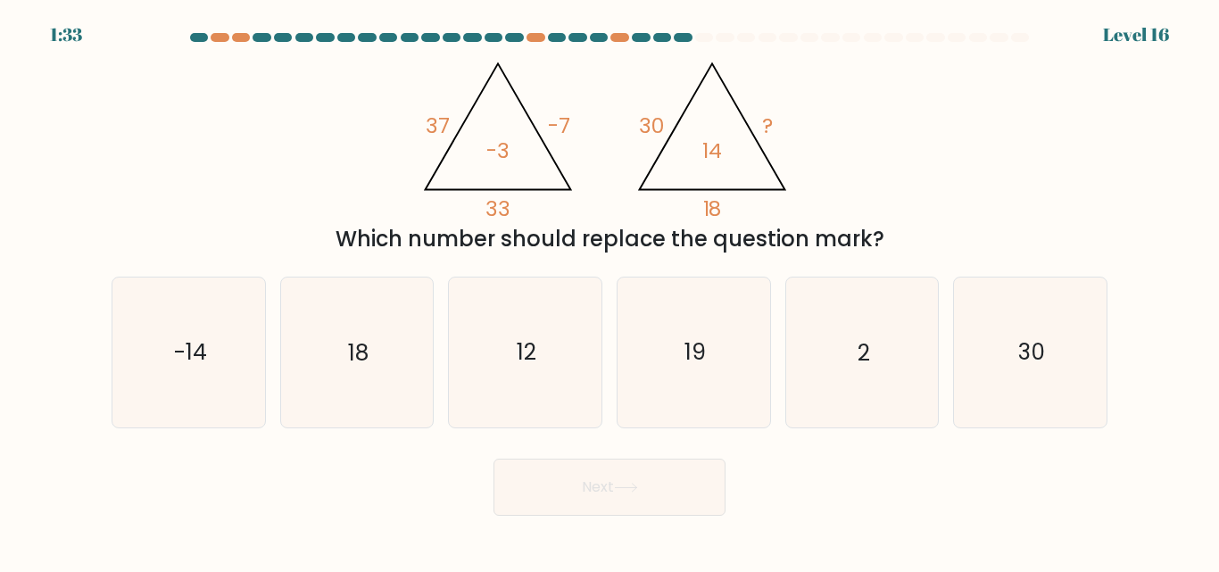
drag, startPoint x: 410, startPoint y: 98, endPoint x: 899, endPoint y: 242, distance: 508.8
click at [899, 242] on div "@import url('https://fonts.googleapis.com/css?family=Abril+Fatface:400,100,100i…" at bounding box center [609, 152] width 1017 height 206
copy div "37 -7 33 -3 @import url('https://fonts.googleapis.com/css?family=Abril+Fatface:…"
click at [895, 327] on icon "2" at bounding box center [861, 352] width 149 height 149
click at [610, 291] on input "e. 2" at bounding box center [609, 288] width 1 height 4
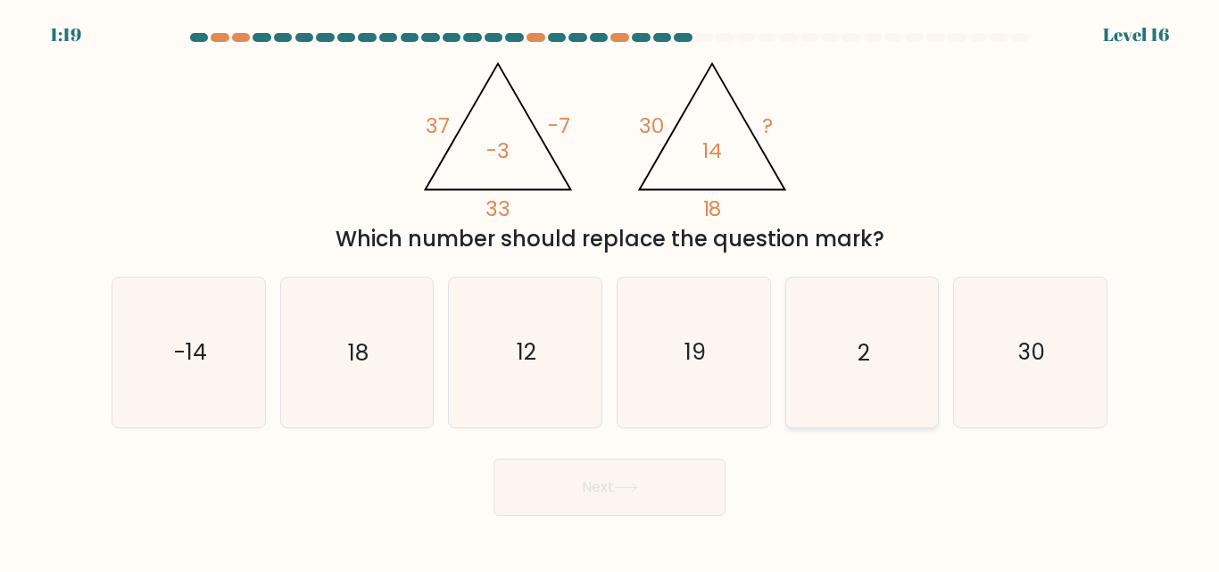
radio input "true"
click at [563, 489] on button "Next" at bounding box center [609, 487] width 232 height 57
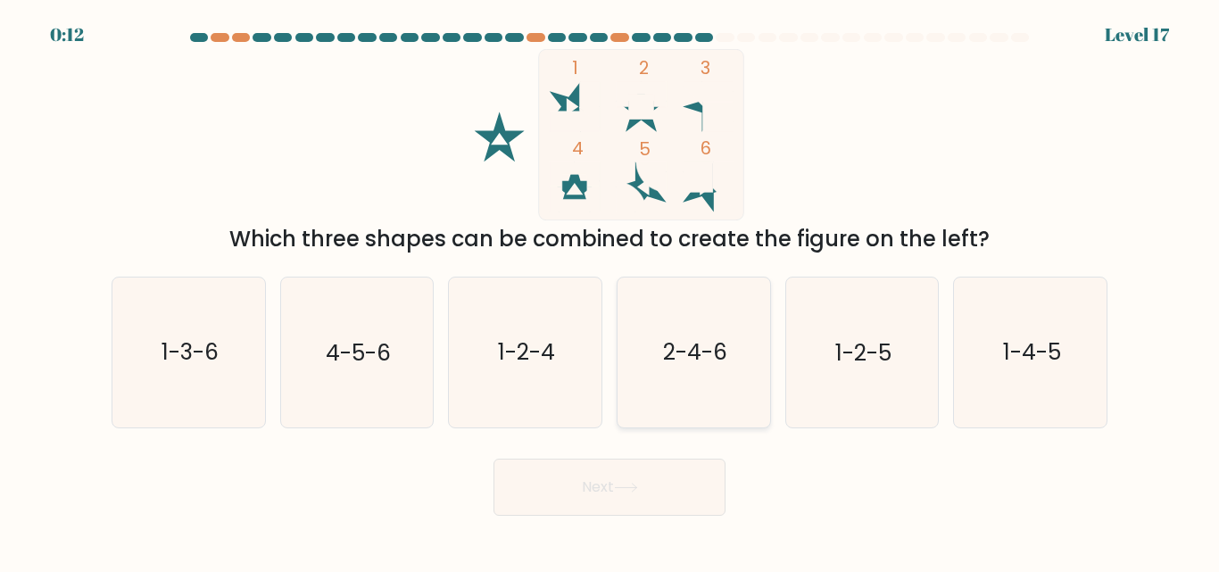
click at [702, 349] on text "2-4-6" at bounding box center [695, 352] width 64 height 31
click at [610, 291] on input "d. 2-4-6" at bounding box center [609, 288] width 1 height 4
radio input "true"
click at [614, 477] on button "Next" at bounding box center [609, 487] width 232 height 57
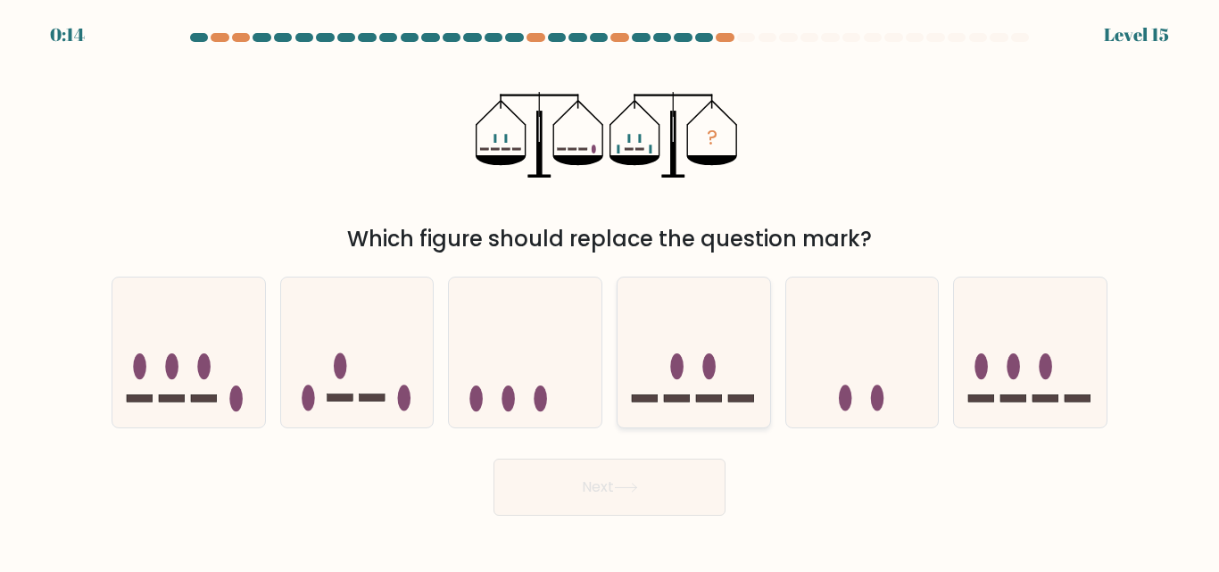
click at [665, 342] on icon at bounding box center [694, 352] width 153 height 126
click at [610, 291] on input "d." at bounding box center [609, 288] width 1 height 4
radio input "true"
click at [590, 483] on button "Next" at bounding box center [609, 487] width 232 height 57
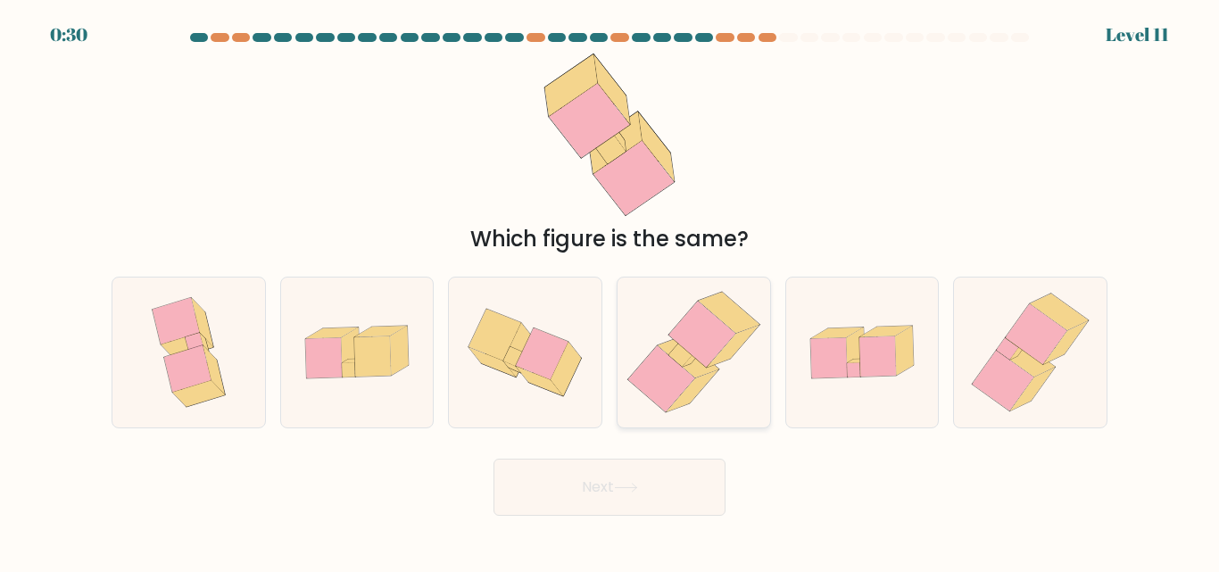
click at [707, 319] on icon at bounding box center [701, 335] width 67 height 66
click at [610, 291] on input "d." at bounding box center [609, 288] width 1 height 4
radio input "true"
click at [619, 499] on button "Next" at bounding box center [609, 487] width 232 height 57
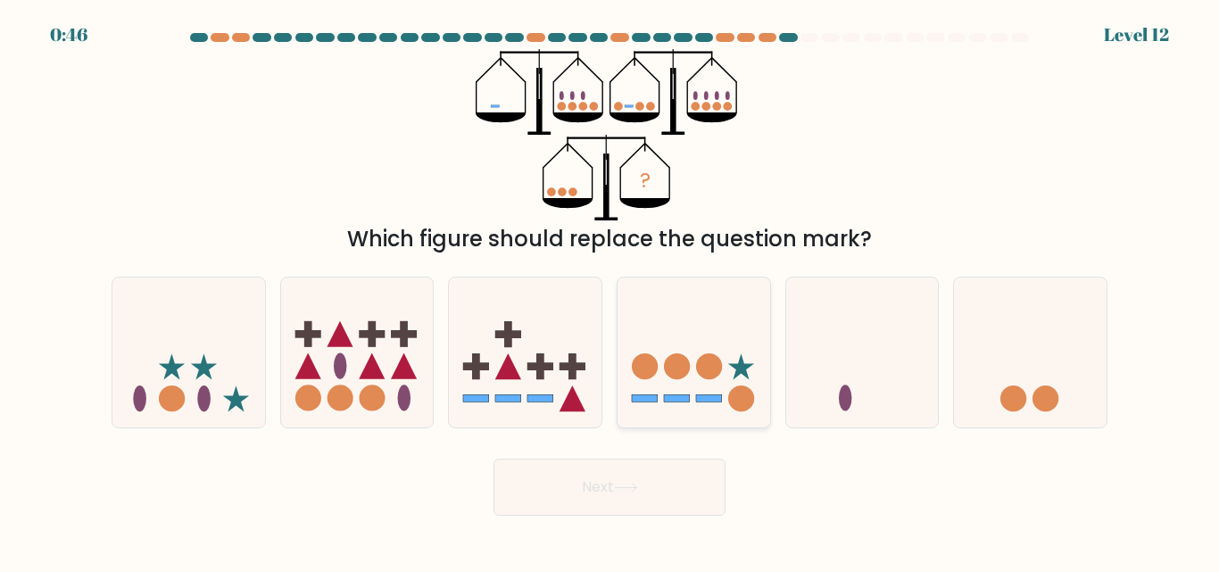
click at [713, 358] on circle at bounding box center [709, 366] width 26 height 26
click at [610, 291] on input "d." at bounding box center [609, 288] width 1 height 4
radio input "true"
click at [700, 351] on icon at bounding box center [693, 352] width 151 height 125
click at [610, 291] on input "d." at bounding box center [609, 288] width 1 height 4
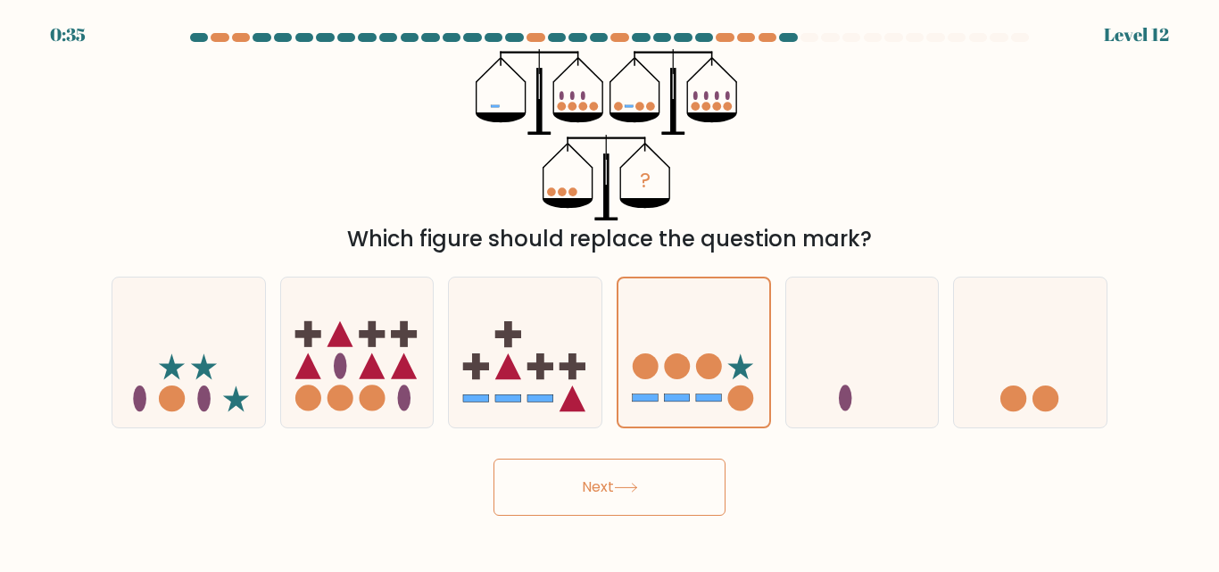
click at [618, 480] on button "Next" at bounding box center [609, 487] width 232 height 57
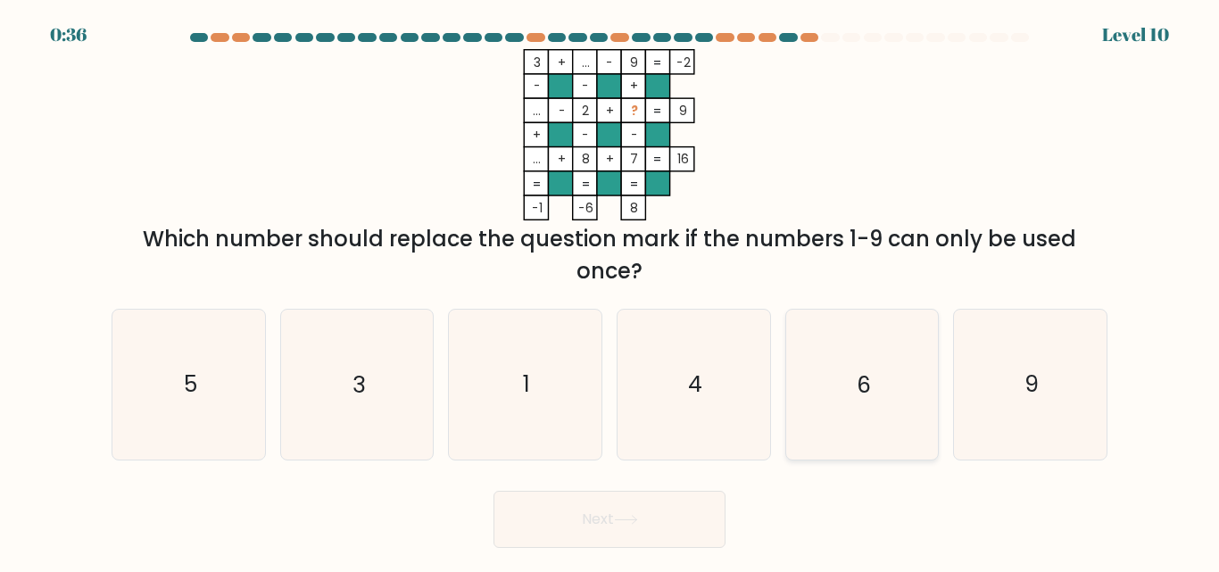
click at [831, 397] on icon "6" at bounding box center [861, 384] width 149 height 149
click at [610, 291] on input "e. 6" at bounding box center [609, 288] width 1 height 4
radio input "true"
click at [636, 502] on button "Next" at bounding box center [609, 519] width 232 height 57
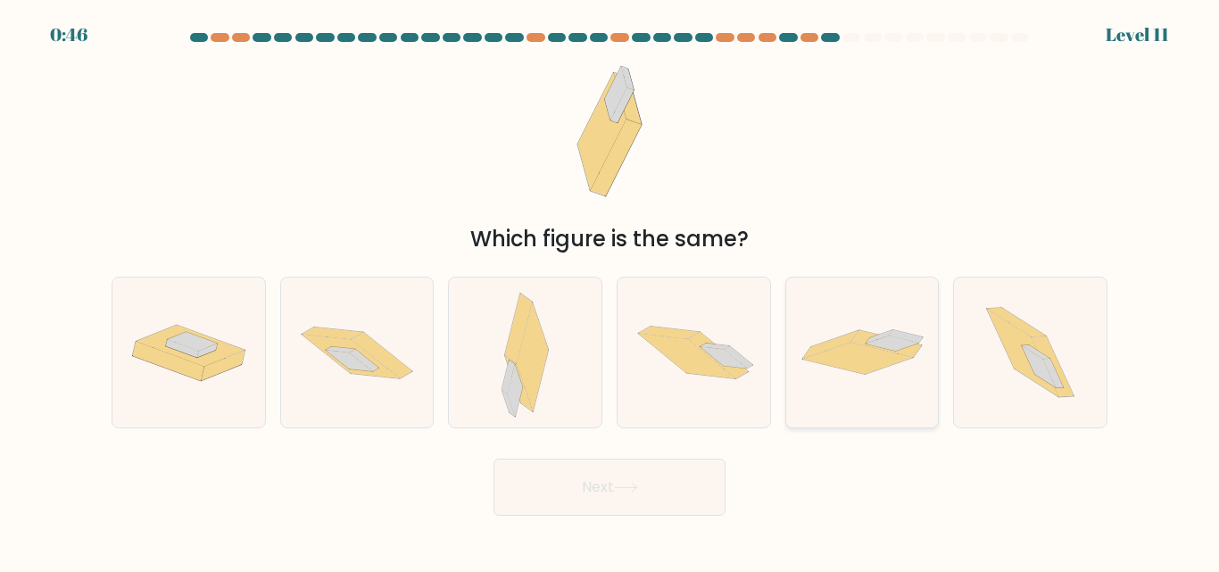
click at [873, 340] on icon at bounding box center [879, 336] width 27 height 13
click at [610, 291] on input "e." at bounding box center [609, 288] width 1 height 4
radio input "true"
click at [592, 483] on button "Next" at bounding box center [609, 487] width 232 height 57
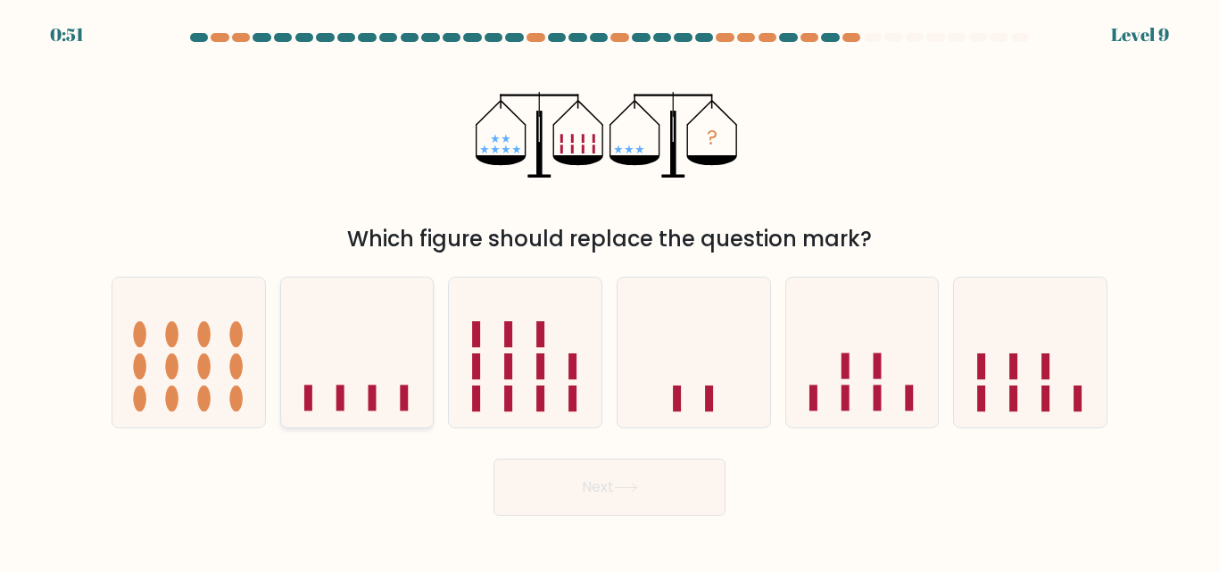
click at [401, 319] on icon at bounding box center [357, 352] width 153 height 126
click at [609, 291] on input "b." at bounding box center [609, 288] width 1 height 4
radio input "true"
click at [630, 483] on icon at bounding box center [626, 488] width 24 height 10
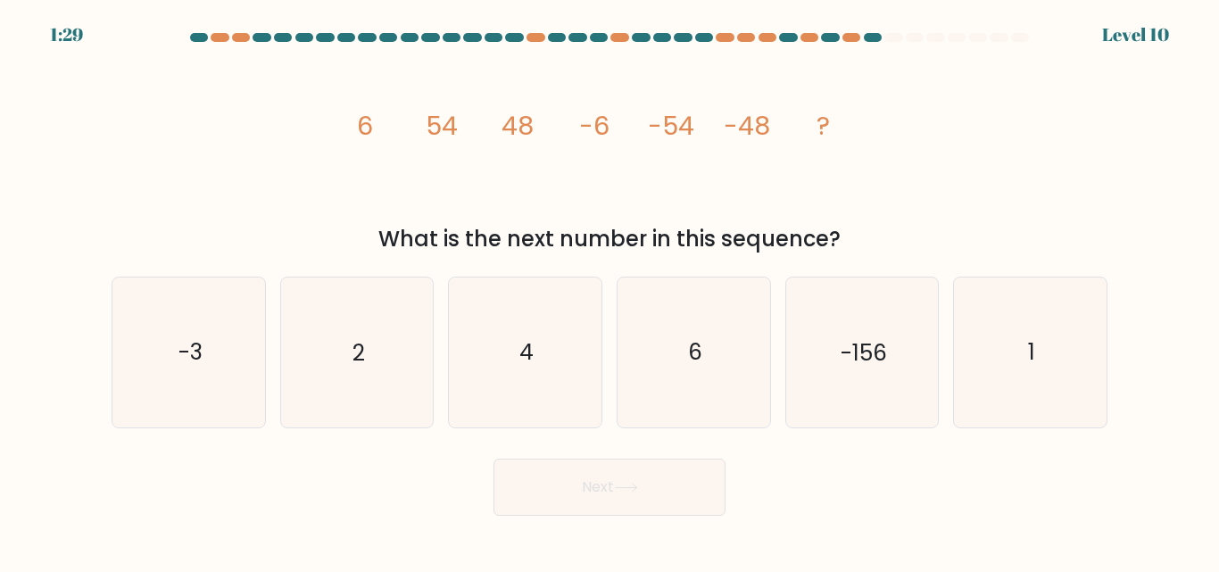
drag, startPoint x: 352, startPoint y: 119, endPoint x: 893, endPoint y: 243, distance: 554.8
click at [893, 243] on div "image/svg+xml 6 54 48 -6 -54 -48 ? What is the next number in this sequence?" at bounding box center [609, 152] width 1017 height 206
copy div "6 54 48 -6 -54 -48 ? What is the next number in this sequence?"
click at [679, 353] on icon "6" at bounding box center [693, 352] width 149 height 149
click at [610, 291] on input "d. 6" at bounding box center [609, 288] width 1 height 4
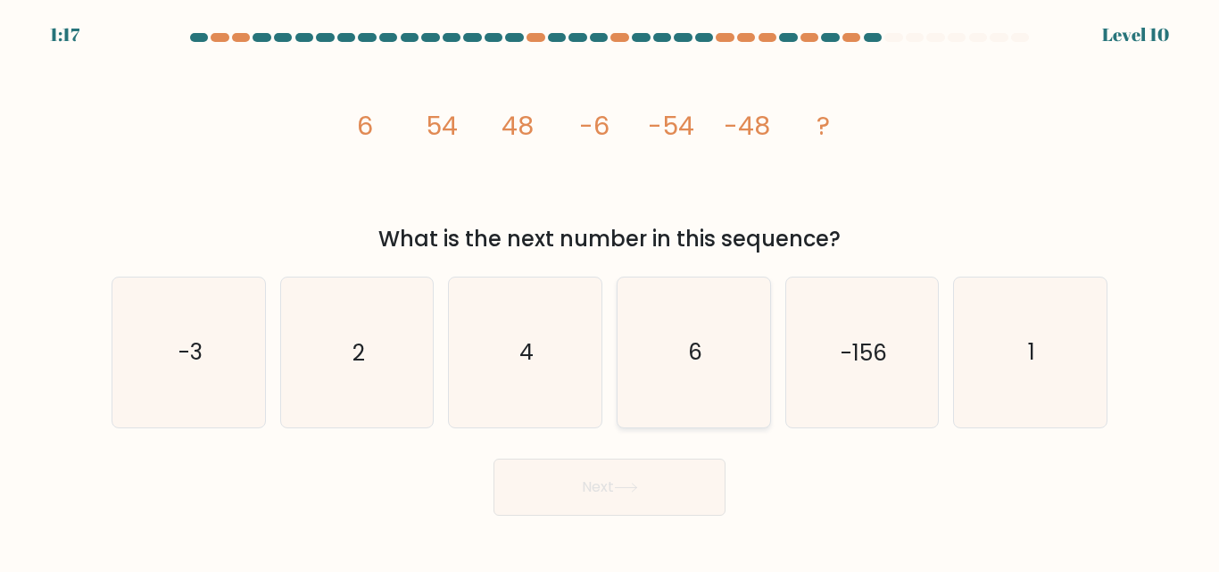
radio input "true"
click at [619, 477] on button "Next" at bounding box center [609, 487] width 232 height 57
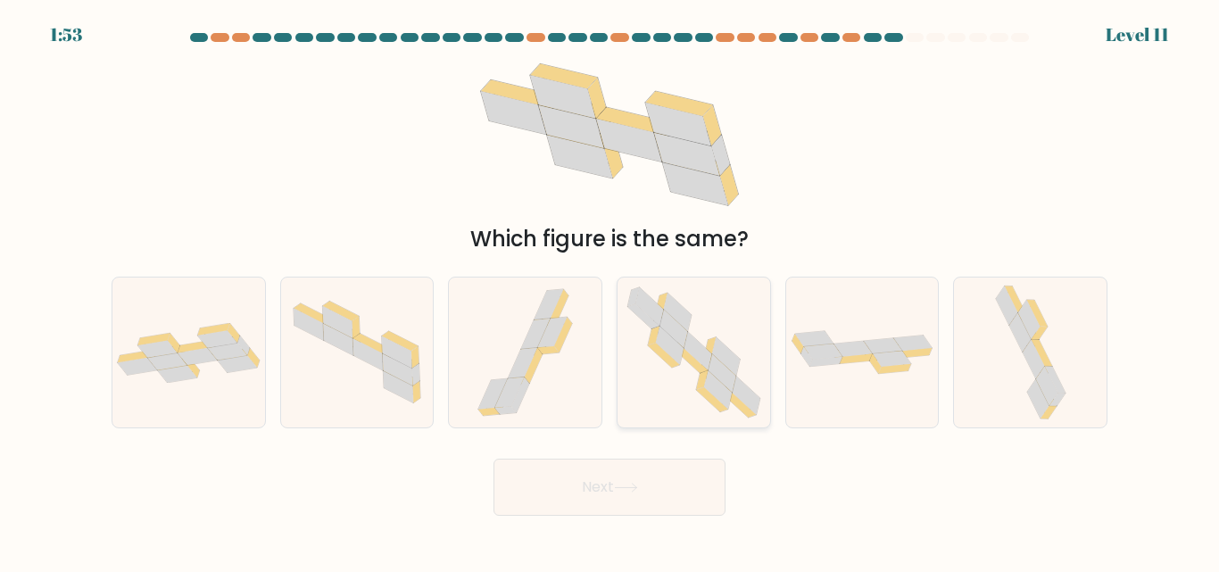
click at [649, 356] on icon at bounding box center [694, 352] width 152 height 149
click at [610, 291] on input "d." at bounding box center [609, 288] width 1 height 4
radio input "true"
click at [600, 483] on button "Next" at bounding box center [609, 487] width 232 height 57
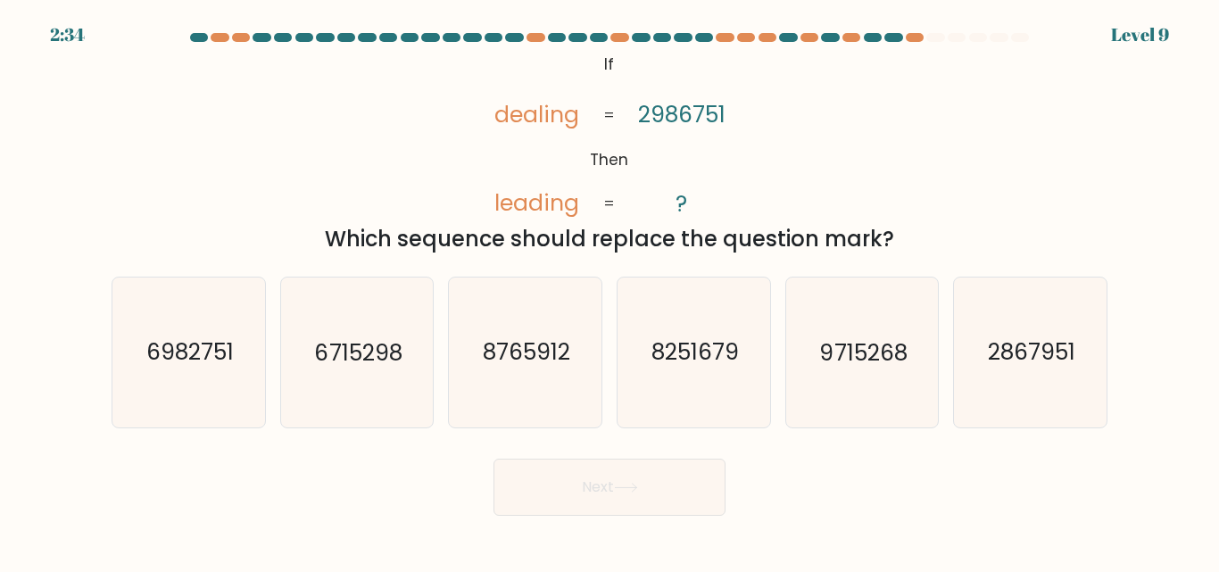
drag, startPoint x: 489, startPoint y: 109, endPoint x: 919, endPoint y: 244, distance: 450.7
click at [919, 244] on div "@import url('https://fonts.googleapis.com/css?family=Abril+Fatface:400,100,100i…" at bounding box center [609, 152] width 1017 height 206
copy div "dealing leading 2986751 ? = = Which sequence should replace the question mark?"
click at [230, 372] on icon "6982751" at bounding box center [188, 352] width 149 height 149
click at [609, 291] on input "a. 6982751" at bounding box center [609, 288] width 1 height 4
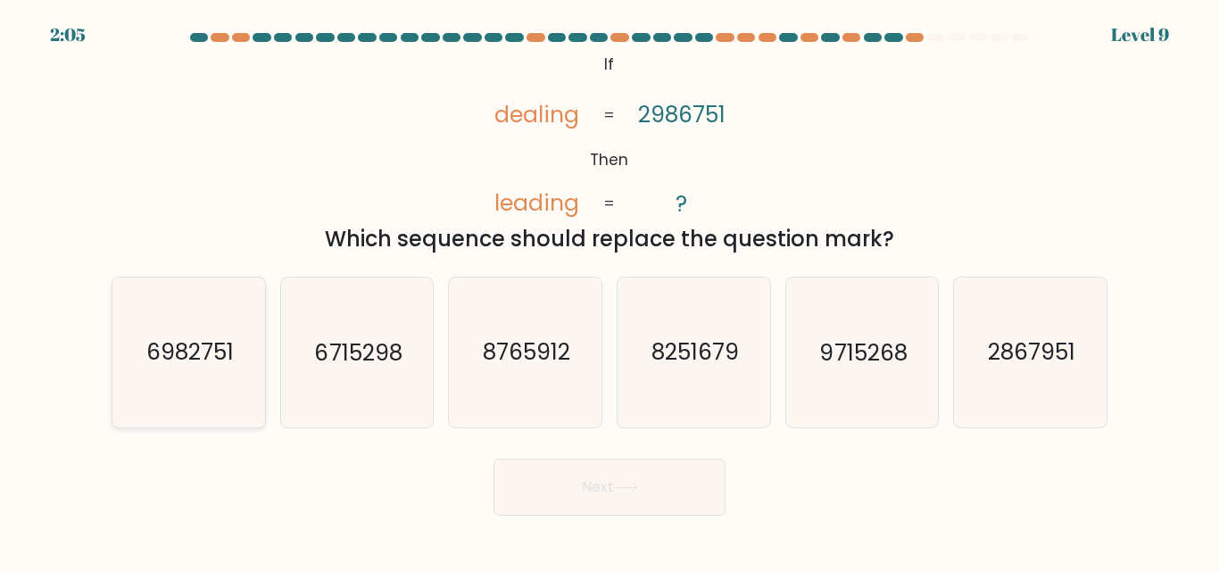
radio input "true"
click at [679, 477] on button "Next" at bounding box center [609, 487] width 232 height 57
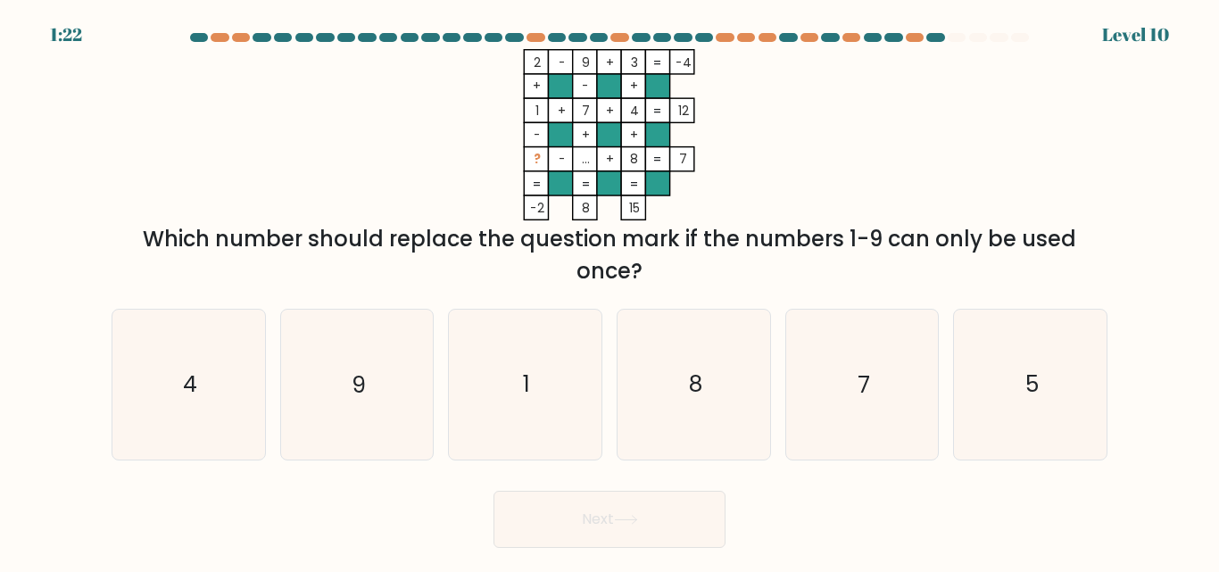
drag, startPoint x: 531, startPoint y: 58, endPoint x: 994, endPoint y: 271, distance: 509.9
click at [994, 271] on div "2 - 9 + 3 -4 + - + 1 + 7 + 4 12 - + + ? - ... + 8 = 7 = = = = -2 8 15 = Which n…" at bounding box center [609, 168] width 1017 height 238
copy div "2 - 9 + 3 -4 + - + 1 + 7 + 4 12 - + + ? - ... + 8 = 7 = = = = -2 8 15 = Which n…"
click at [826, 176] on icon "2 - 9 + 3 -4 + - + 1 + 7 + 4 12 - + + ? - ... + 8 = 7 = = = = -2 8 15 =" at bounding box center [609, 134] width 535 height 171
drag, startPoint x: 529, startPoint y: 159, endPoint x: 673, endPoint y: 162, distance: 143.7
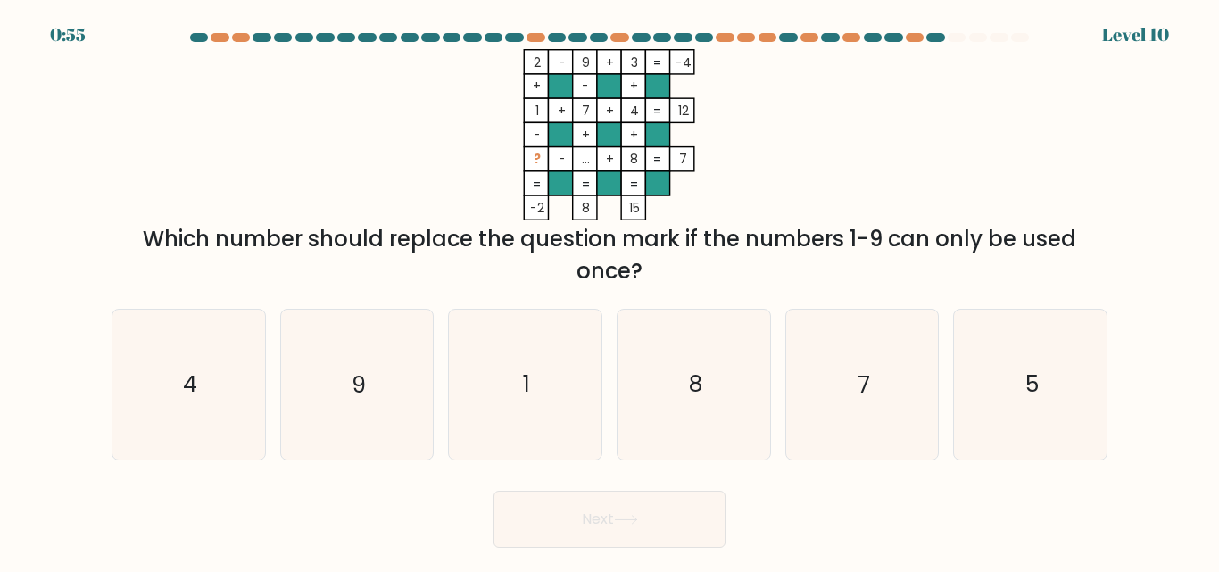
click at [673, 162] on icon "2 - 9 + 3 -4 + - + 1 + 7 + 4 12 - + + ? - ... + 8 = 7 = = = = -2 8 15 =" at bounding box center [609, 134] width 535 height 171
drag, startPoint x: 686, startPoint y: 158, endPoint x: 582, endPoint y: 156, distance: 104.4
click at [629, 155] on icon "2 - 9 + 3 -4 + - + 1 + 7 + 4 12 - + + ? - ... + 8 = 7 = = = = -2 8 15 =" at bounding box center [609, 134] width 535 height 171
click at [532, 160] on rect at bounding box center [537, 159] width 24 height 24
copy icon "? - ... + 8 = 7"
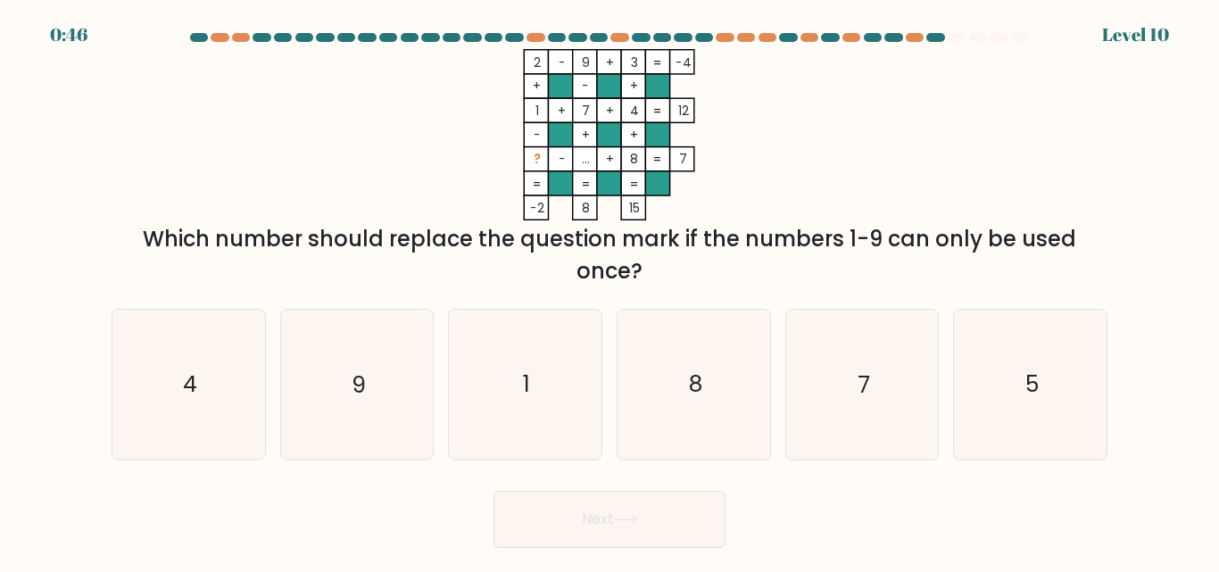
drag, startPoint x: 534, startPoint y: 157, endPoint x: 687, endPoint y: 159, distance: 153.5
click at [687, 159] on icon "2 - 9 + 3 -4 + - + 1 + 7 + 4 12 - + + ? - ... + 8 = 7 = = = = -2 8 15 =" at bounding box center [609, 134] width 535 height 171
click at [146, 228] on div "Which number should replace the question mark if the numbers 1-9 can only be us…" at bounding box center [609, 255] width 974 height 64
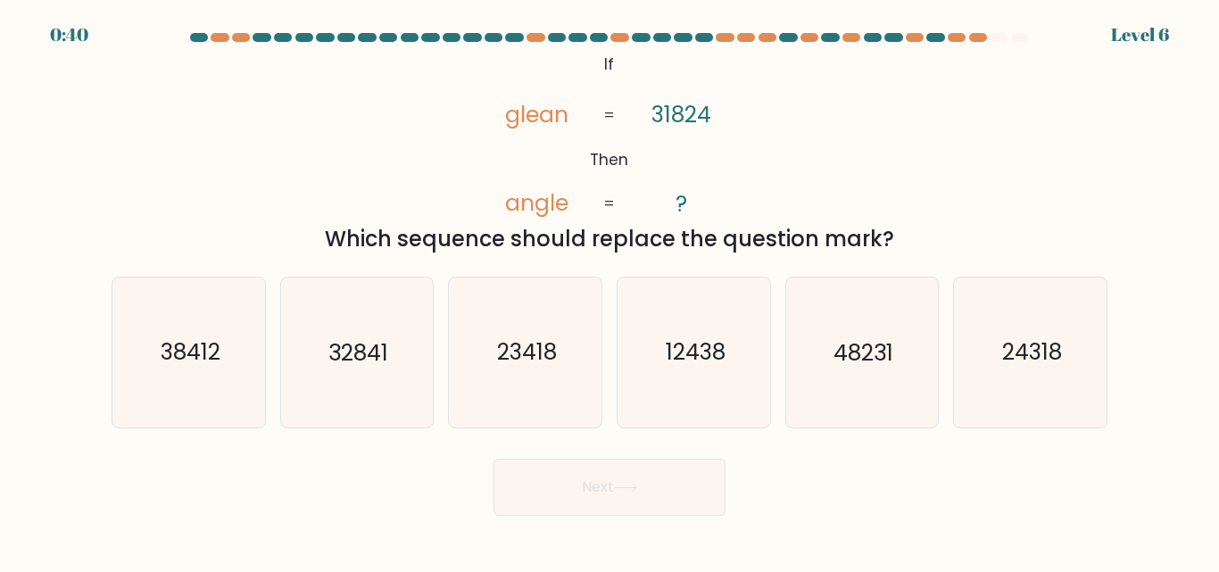
copy div "If Then glean angle 31824 ? = = Which sequence should replace the question mark?"
drag, startPoint x: 594, startPoint y: 55, endPoint x: 772, endPoint y: 42, distance: 178.1
click at [895, 236] on div "@import url('[URL][DOMAIN_NAME]); If Then glean angle 31824 ? = = Which sequenc…" at bounding box center [609, 152] width 1017 height 206
click at [1052, 362] on text "24318" at bounding box center [1032, 352] width 60 height 31
click at [610, 291] on input "f. 24318" at bounding box center [609, 288] width 1 height 4
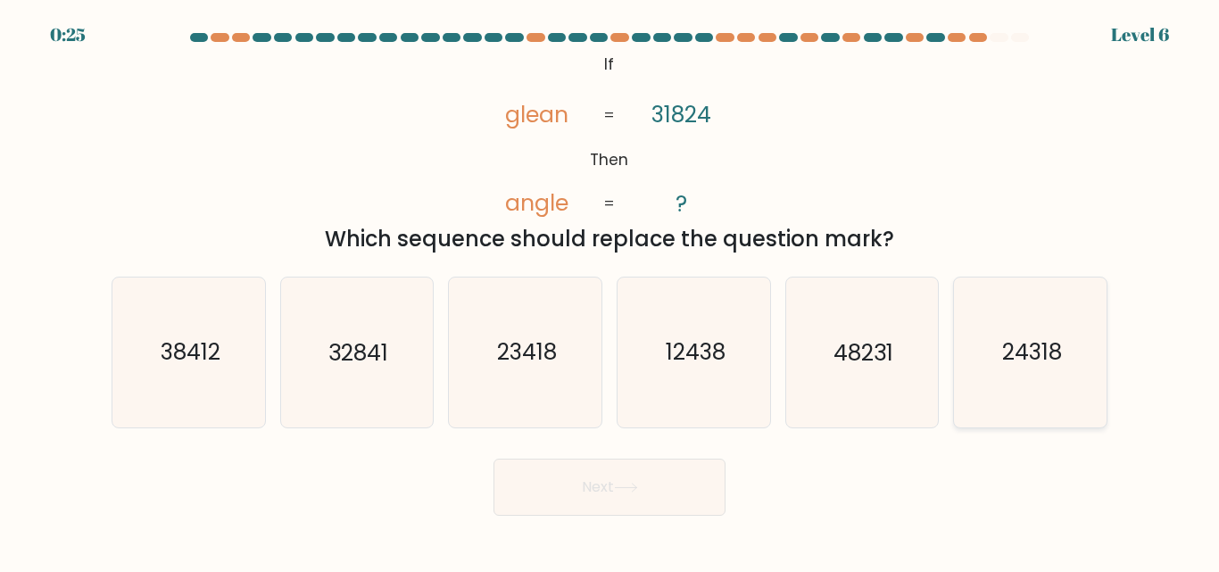
radio input "true"
click at [634, 481] on button "Next" at bounding box center [609, 487] width 232 height 57
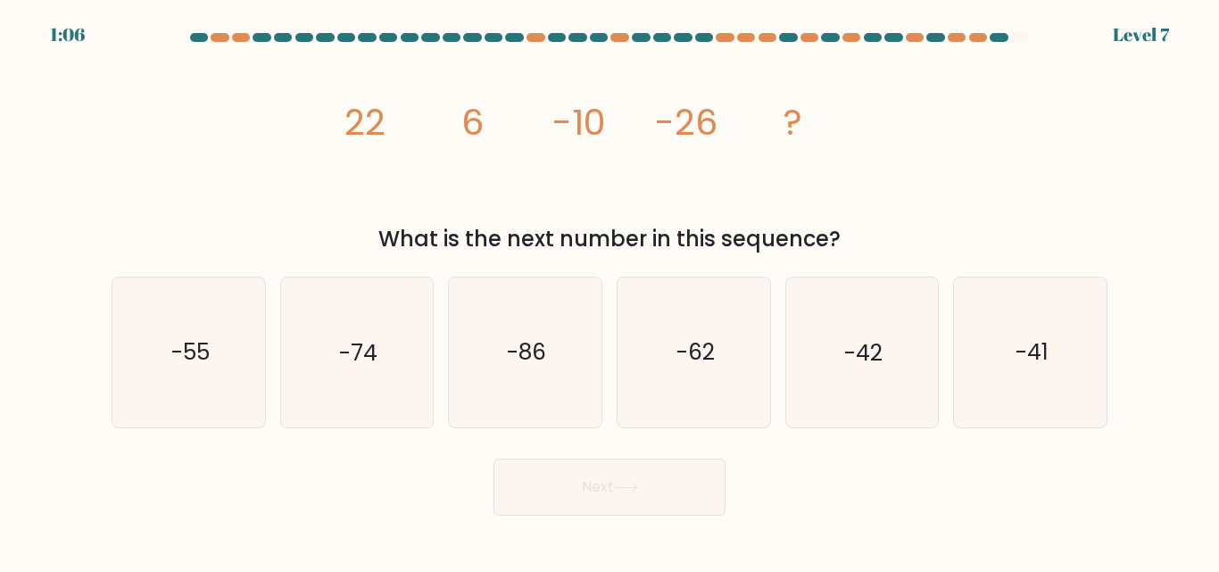
drag, startPoint x: 338, startPoint y: 113, endPoint x: 857, endPoint y: 249, distance: 535.9
click at [857, 249] on div "image/svg+xml 22 6 -10 -26 ? What is the next number in this sequence?" at bounding box center [609, 152] width 1017 height 206
copy div "22 6 -10 -26 ? What is the next number in this sequence?"
click at [578, 170] on icon "image/svg+xml 22 6 -10 -26 ?" at bounding box center [609, 134] width 535 height 171
click at [695, 348] on text "-62" at bounding box center [695, 352] width 38 height 31
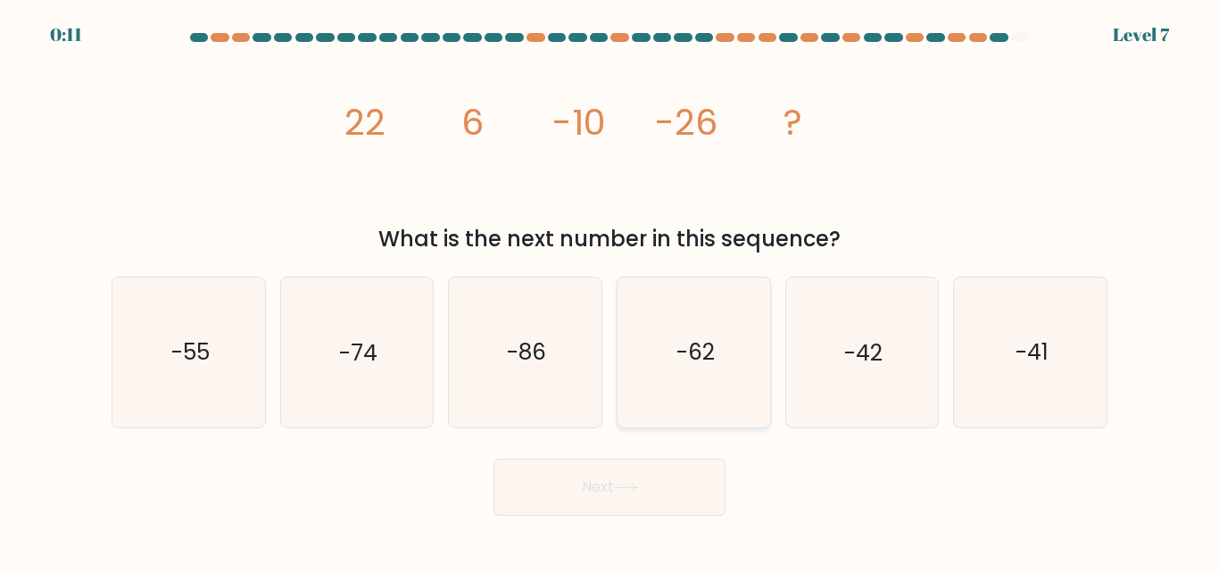
click at [610, 291] on input "d. -62" at bounding box center [609, 288] width 1 height 4
radio input "true"
click at [638, 483] on icon at bounding box center [626, 488] width 24 height 10
click at [833, 359] on icon "-42" at bounding box center [861, 352] width 149 height 149
click at [610, 291] on input "e. -42" at bounding box center [609, 288] width 1 height 4
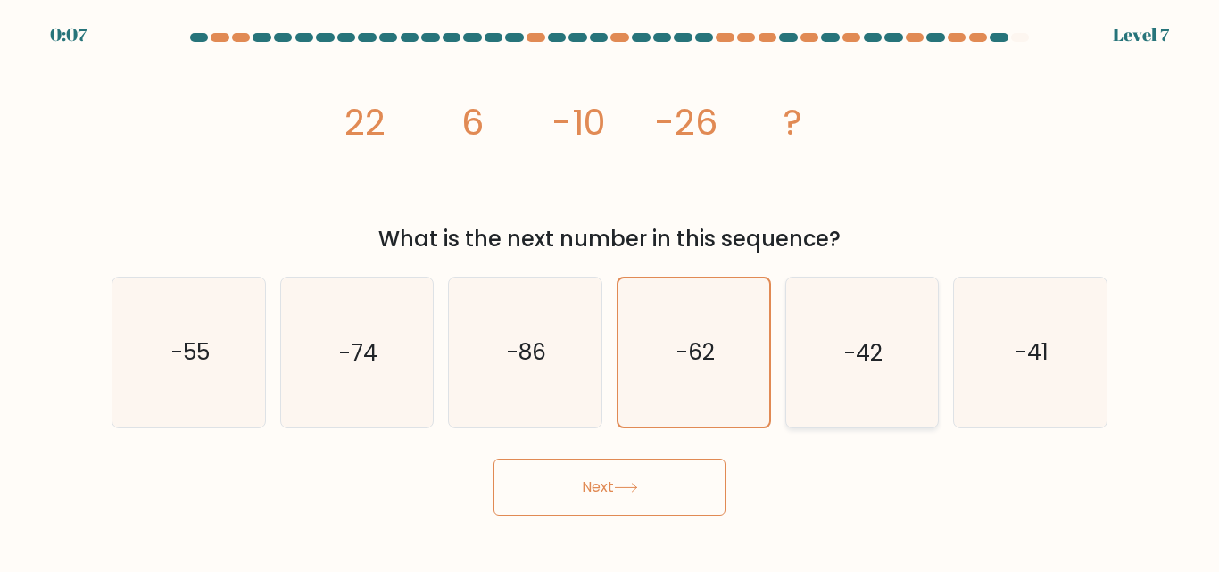
radio input "true"
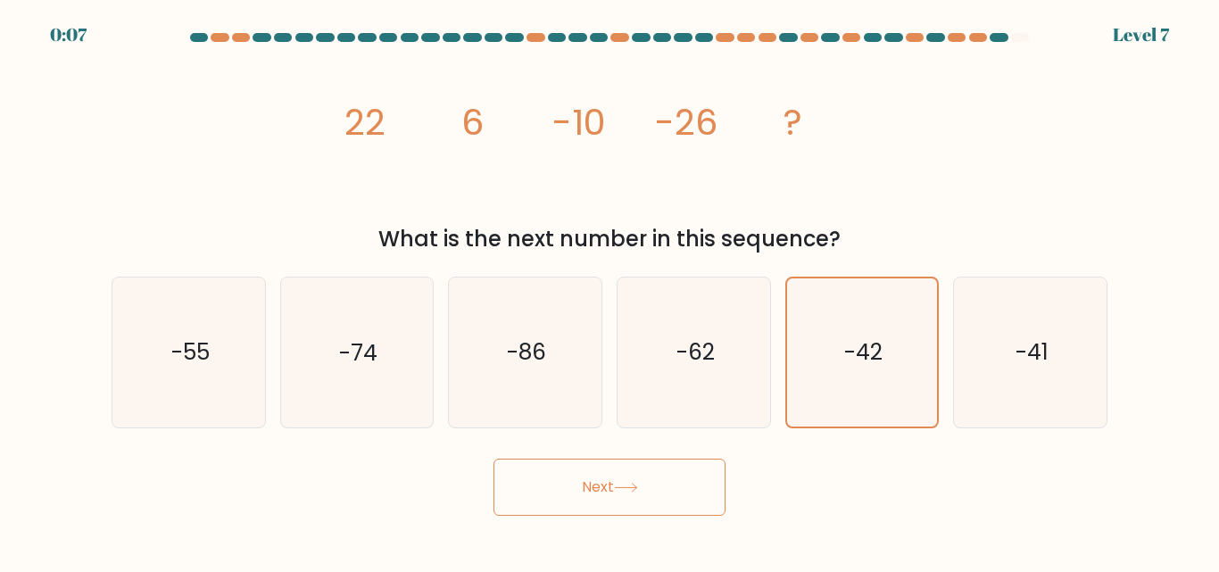
click at [595, 475] on button "Next" at bounding box center [609, 487] width 232 height 57
click at [593, 485] on button "Next" at bounding box center [609, 487] width 232 height 57
drag, startPoint x: 1216, startPoint y: 304, endPoint x: 1206, endPoint y: 345, distance: 42.2
click at [1212, 336] on form at bounding box center [609, 274] width 1219 height 483
click at [611, 486] on button "Next" at bounding box center [609, 487] width 232 height 57
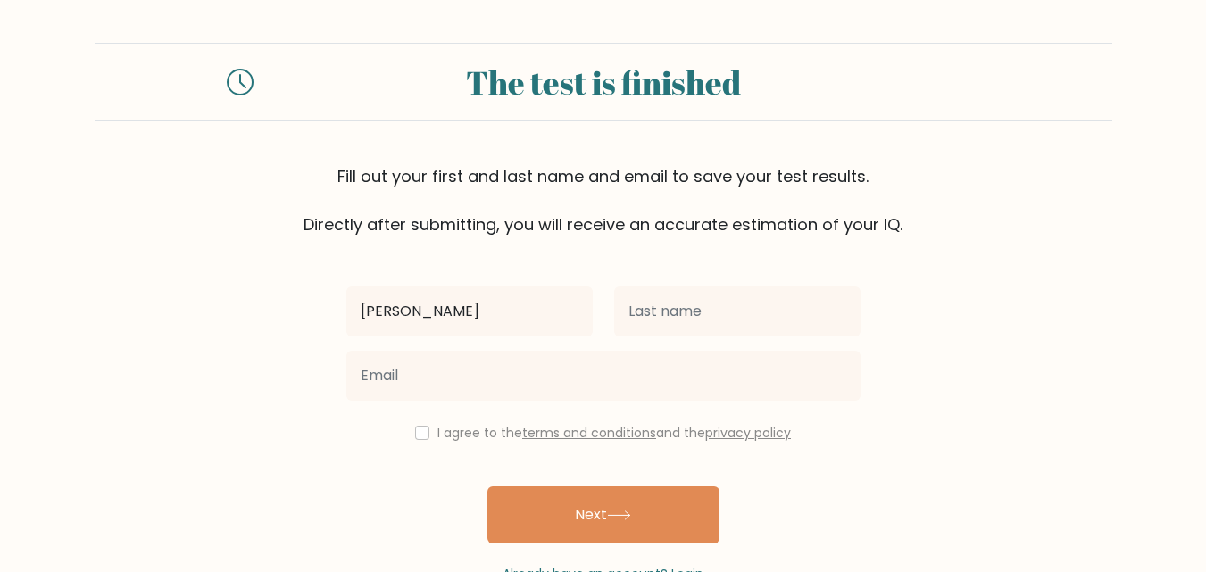
type input "[PERSON_NAME]"
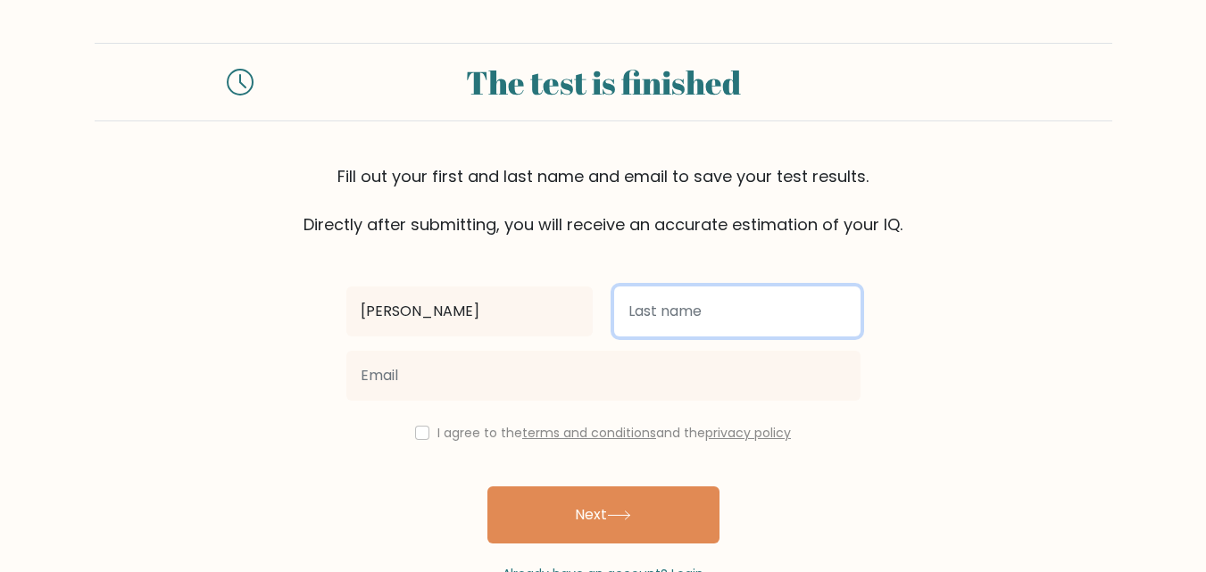
click at [647, 309] on input "text" at bounding box center [737, 311] width 246 height 50
type input "Jal"
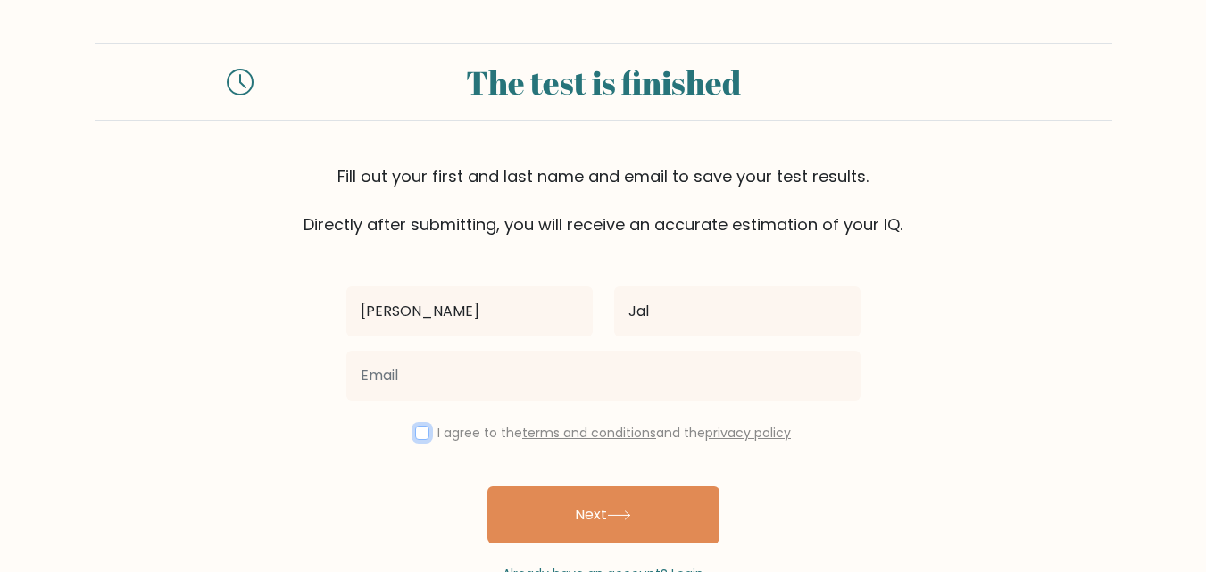
click at [419, 429] on input "checkbox" at bounding box center [422, 433] width 14 height 14
checkbox input "true"
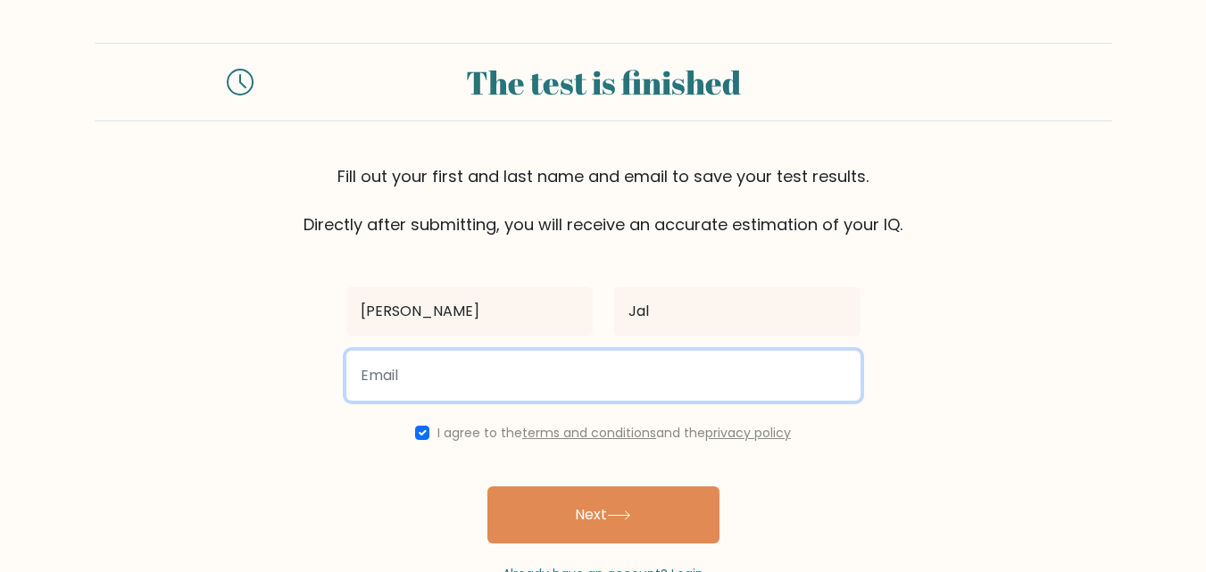
click at [416, 375] on input "email" at bounding box center [603, 376] width 514 height 50
type input "[EMAIL_ADDRESS][DOMAIN_NAME]"
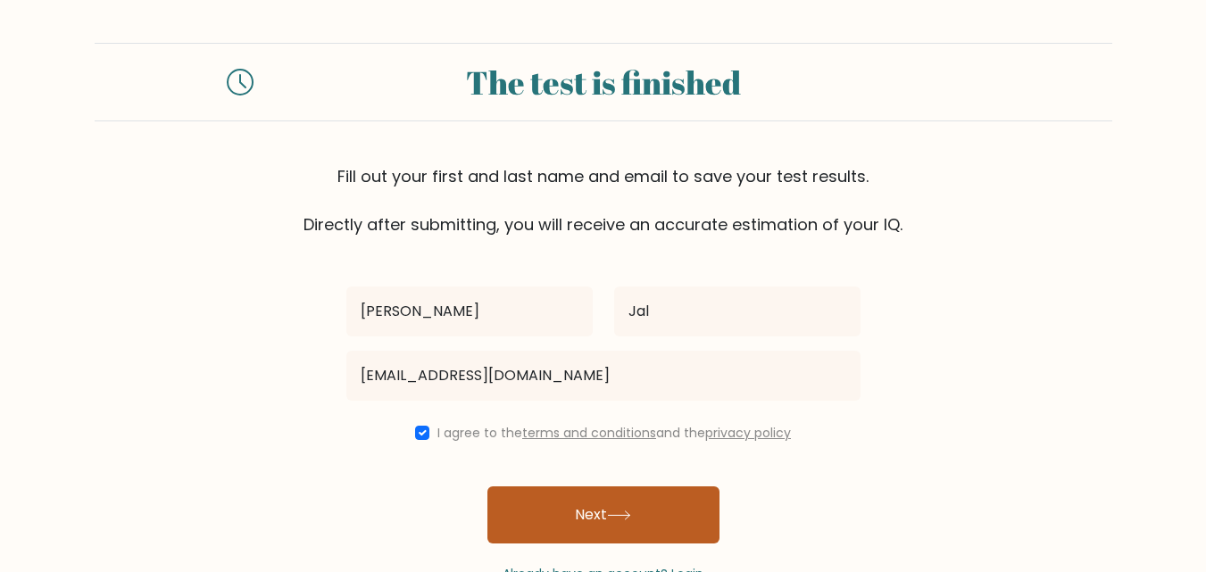
click at [557, 503] on button "Next" at bounding box center [603, 514] width 232 height 57
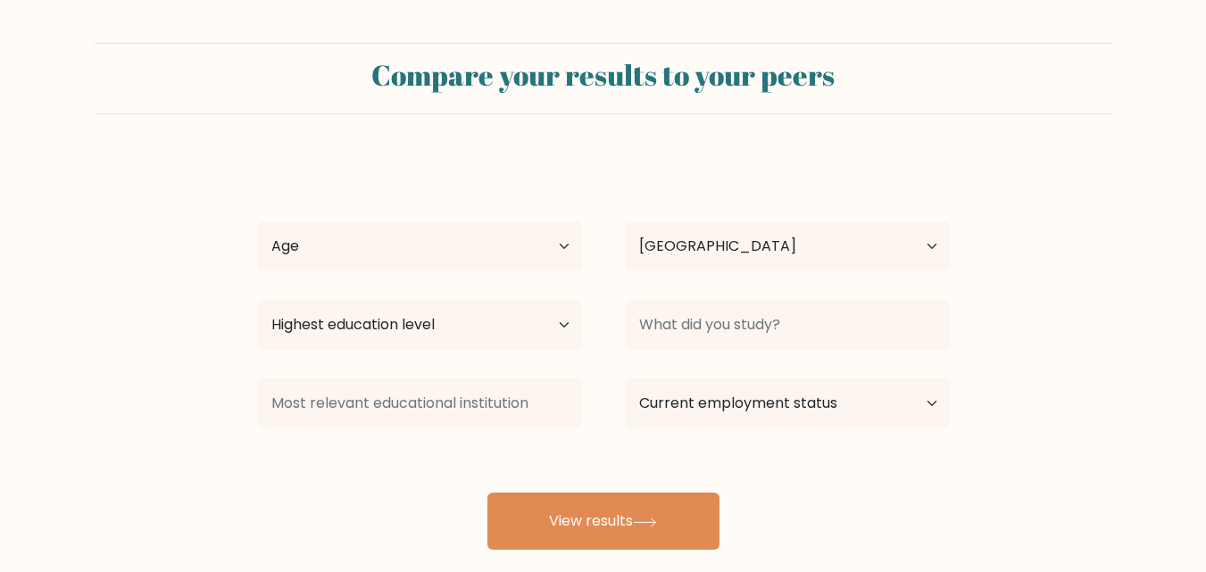
select select "PH"
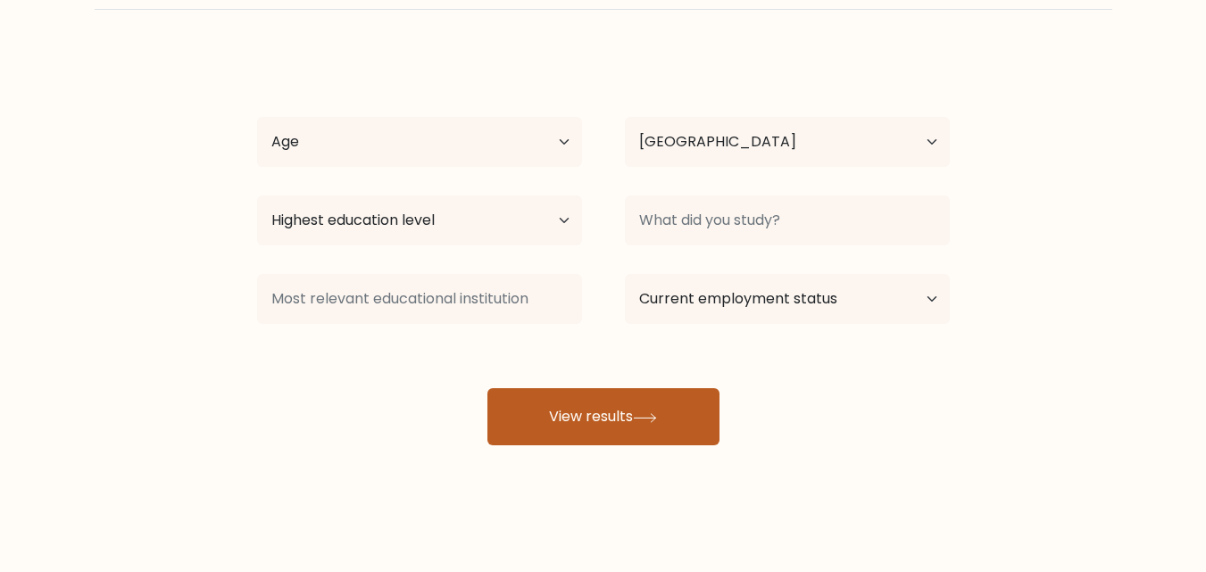
click at [604, 422] on button "View results" at bounding box center [603, 416] width 232 height 57
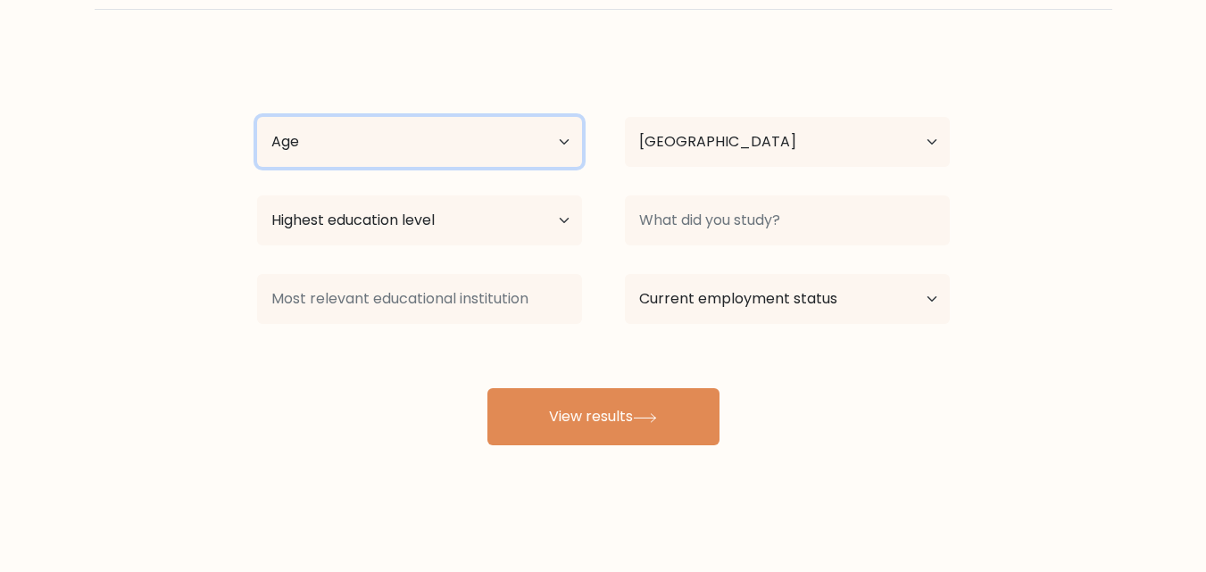
click at [327, 145] on select "Age Under 18 years old 18-24 years old 25-34 years old 35-44 years old 45-54 ye…" at bounding box center [419, 142] width 325 height 50
select select "35_44"
click at [257, 117] on select "Age Under 18 years old 18-24 years old 25-34 years old 35-44 years old 45-54 ye…" at bounding box center [419, 142] width 325 height 50
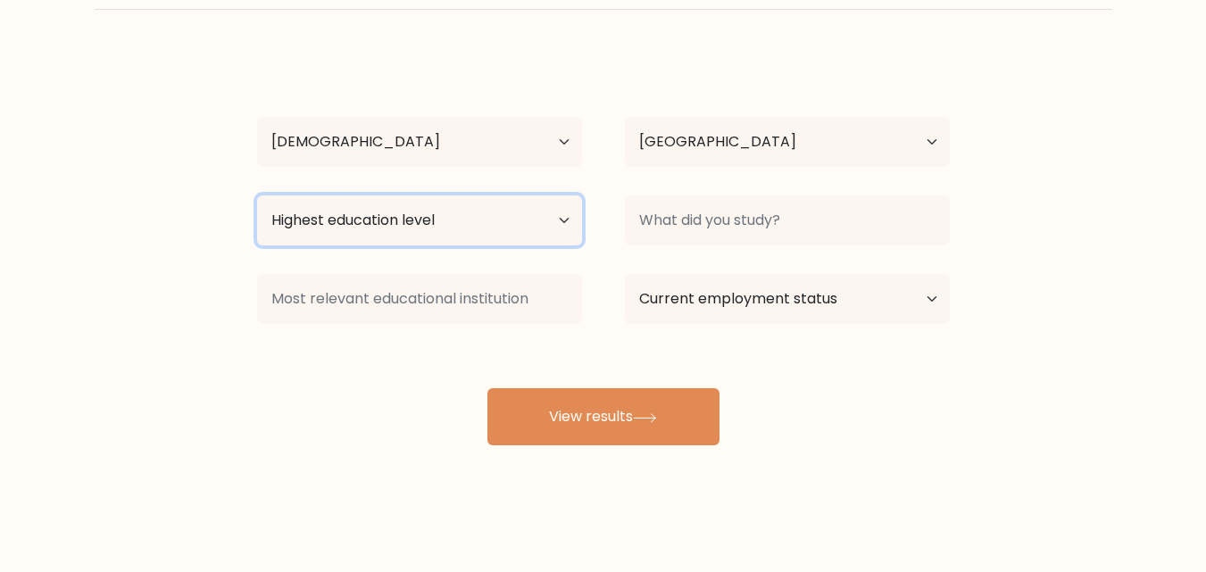
click at [377, 232] on select "Highest education level No schooling Primary Lower Secondary Upper Secondary Oc…" at bounding box center [419, 220] width 325 height 50
select select "bachelors_degree"
click at [257, 195] on select "Highest education level No schooling Primary Lower Secondary Upper Secondary Oc…" at bounding box center [419, 220] width 325 height 50
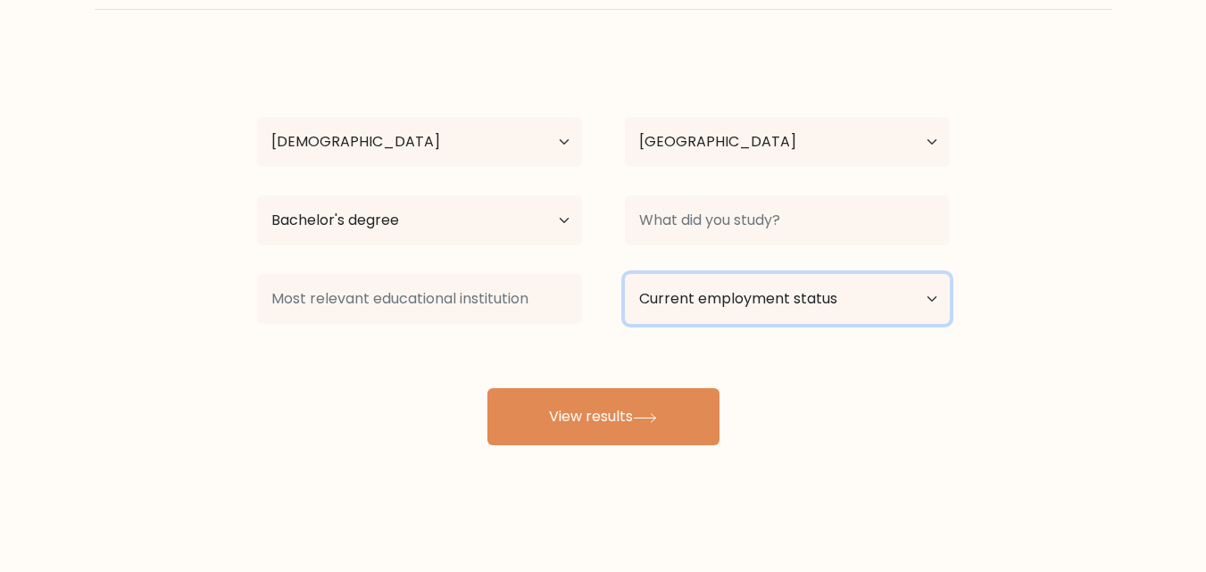
click at [795, 298] on select "Current employment status Employed Student Retired Other / prefer not to answer" at bounding box center [787, 299] width 325 height 50
select select "other"
click at [625, 274] on select "Current employment status Employed Student Retired Other / prefer not to answer" at bounding box center [787, 299] width 325 height 50
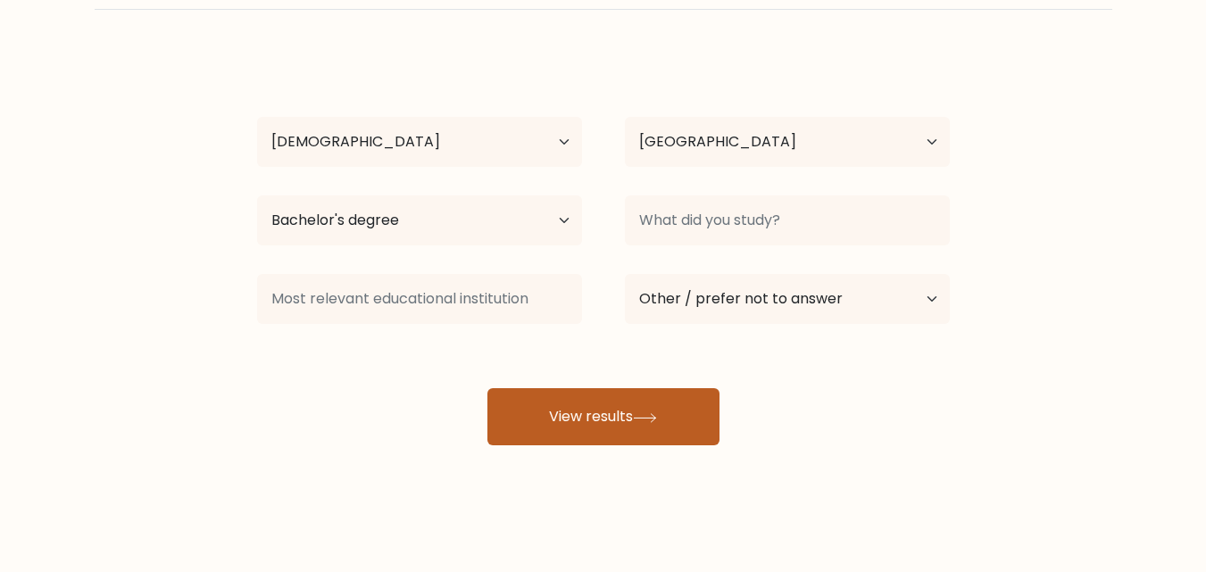
click at [587, 421] on button "View results" at bounding box center [603, 416] width 232 height 57
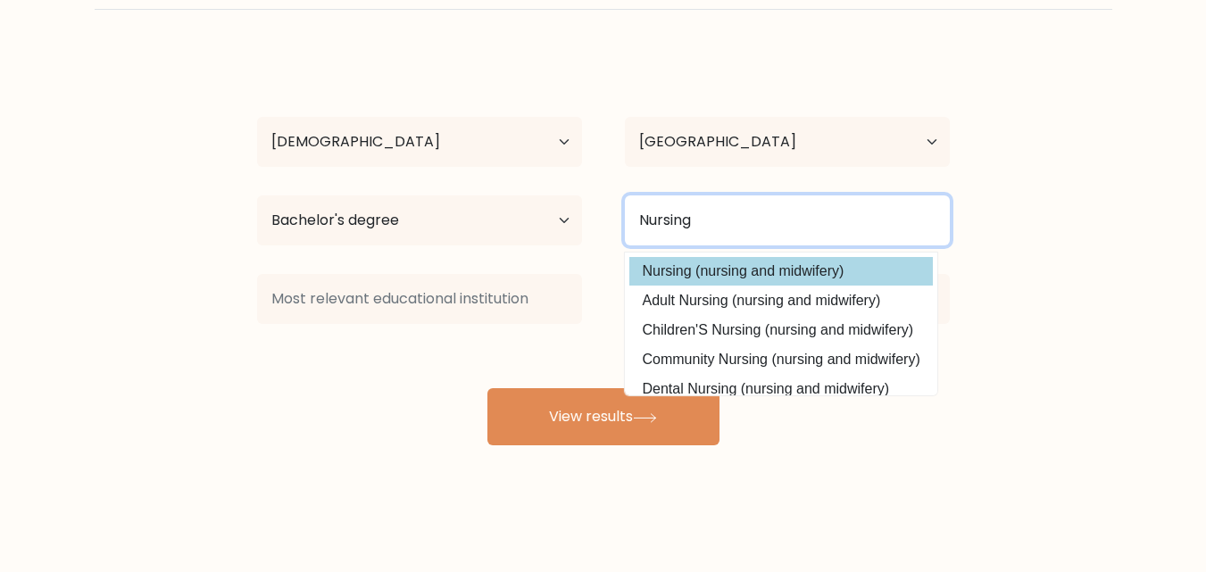
type input "Nursing"
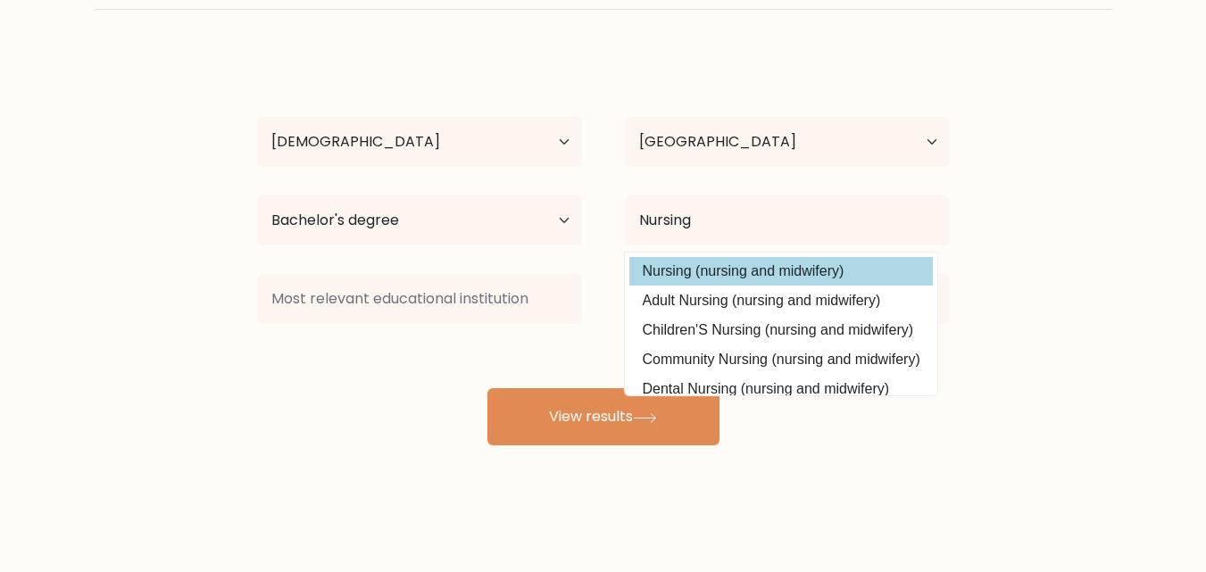
click at [664, 274] on div "Marilou Jal Age Under 18 years old 18-24 years old 25-34 years old 35-44 years …" at bounding box center [603, 249] width 714 height 393
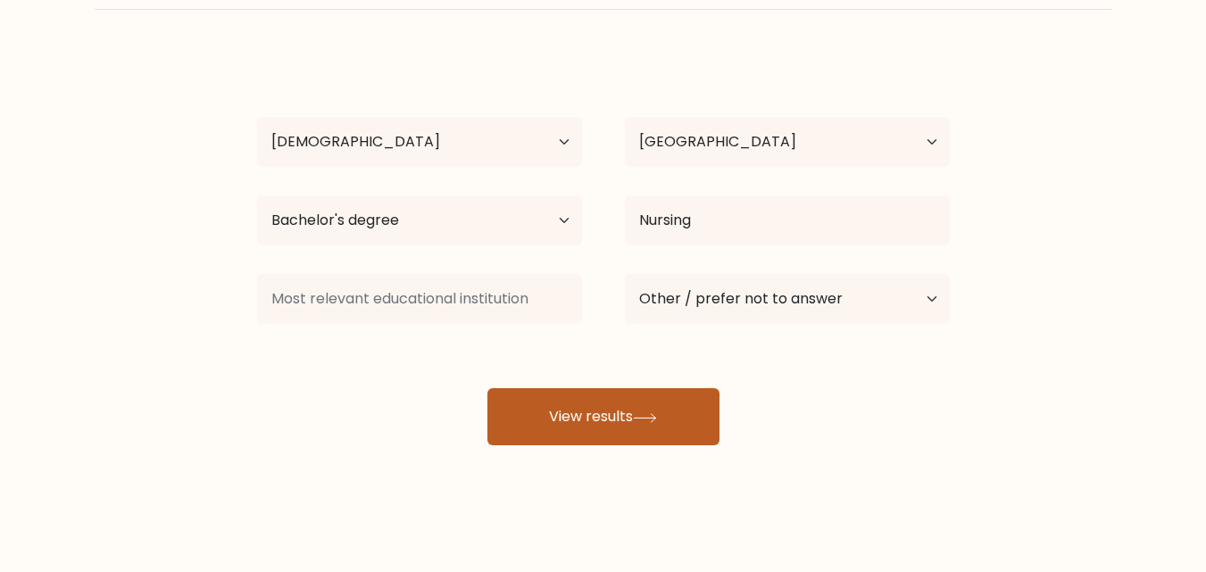
click at [590, 415] on button "View results" at bounding box center [603, 416] width 232 height 57
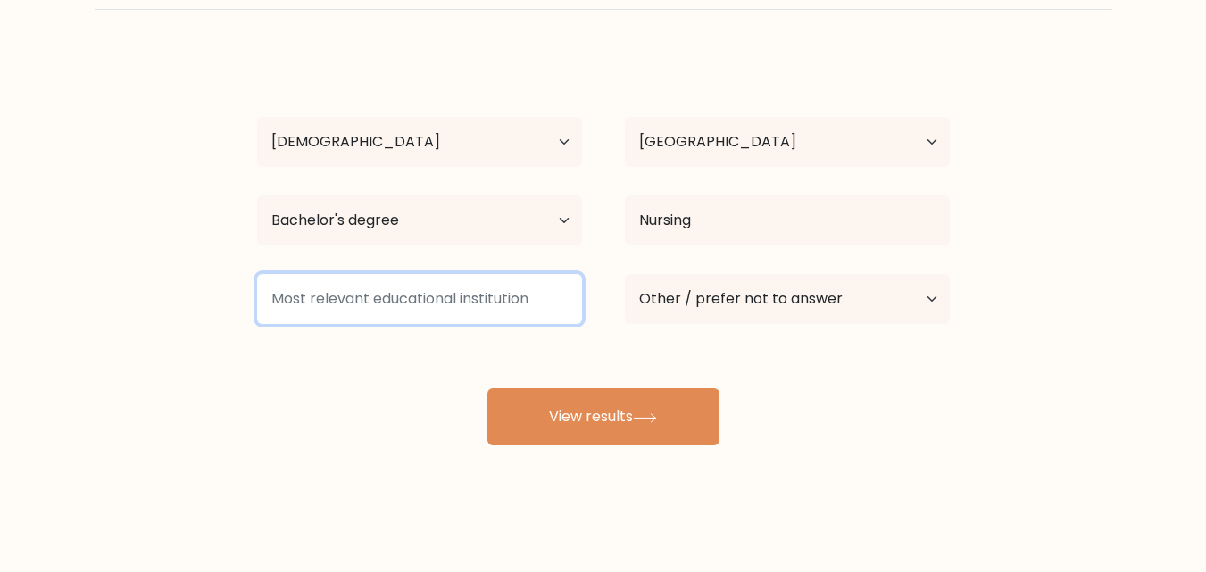
click at [369, 305] on input at bounding box center [419, 299] width 325 height 50
type input "Y"
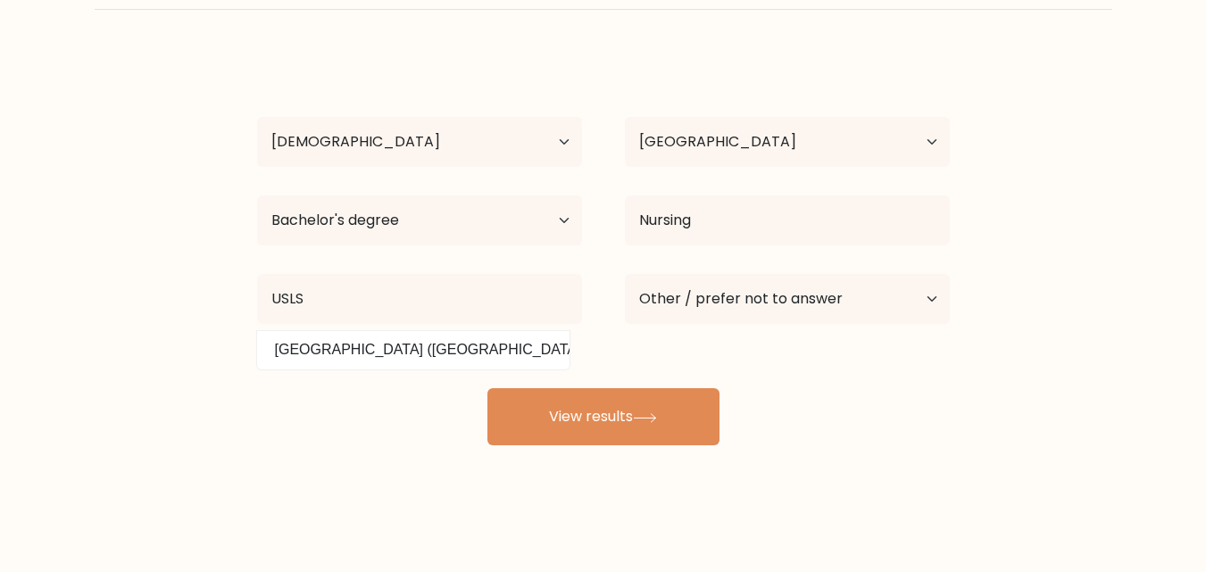
drag, startPoint x: 462, startPoint y: 351, endPoint x: 551, endPoint y: 372, distance: 91.8
click at [461, 350] on option "University of St. La Salle (Philippines)" at bounding box center [412, 350] width 303 height 29
type input "University of St. La Salle"
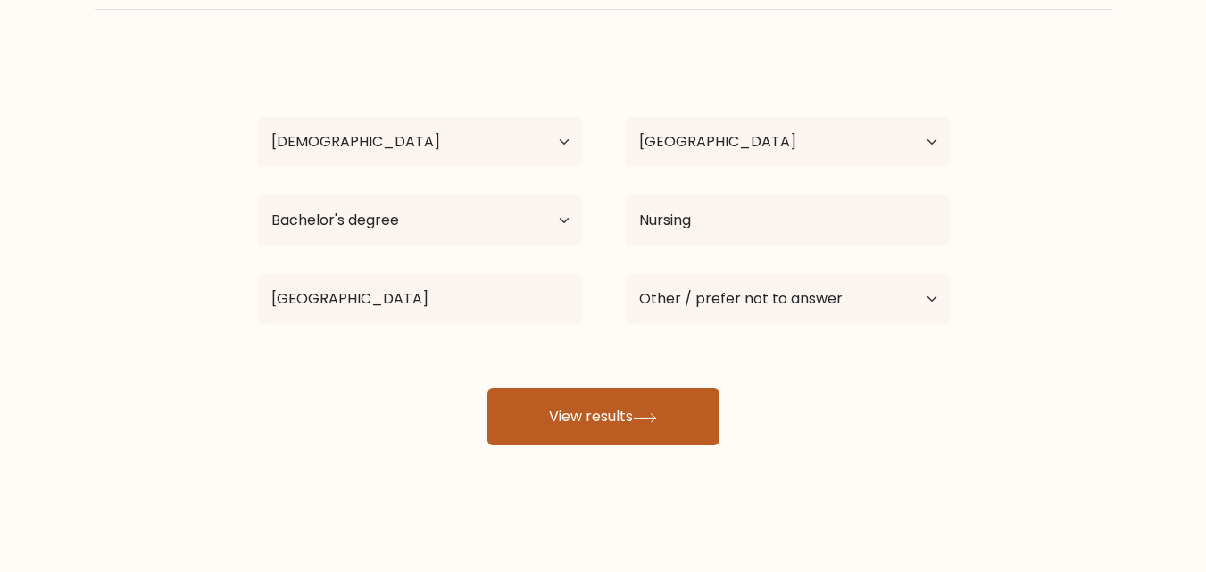
click at [613, 407] on button "View results" at bounding box center [603, 416] width 232 height 57
